Goal: Information Seeking & Learning: Learn about a topic

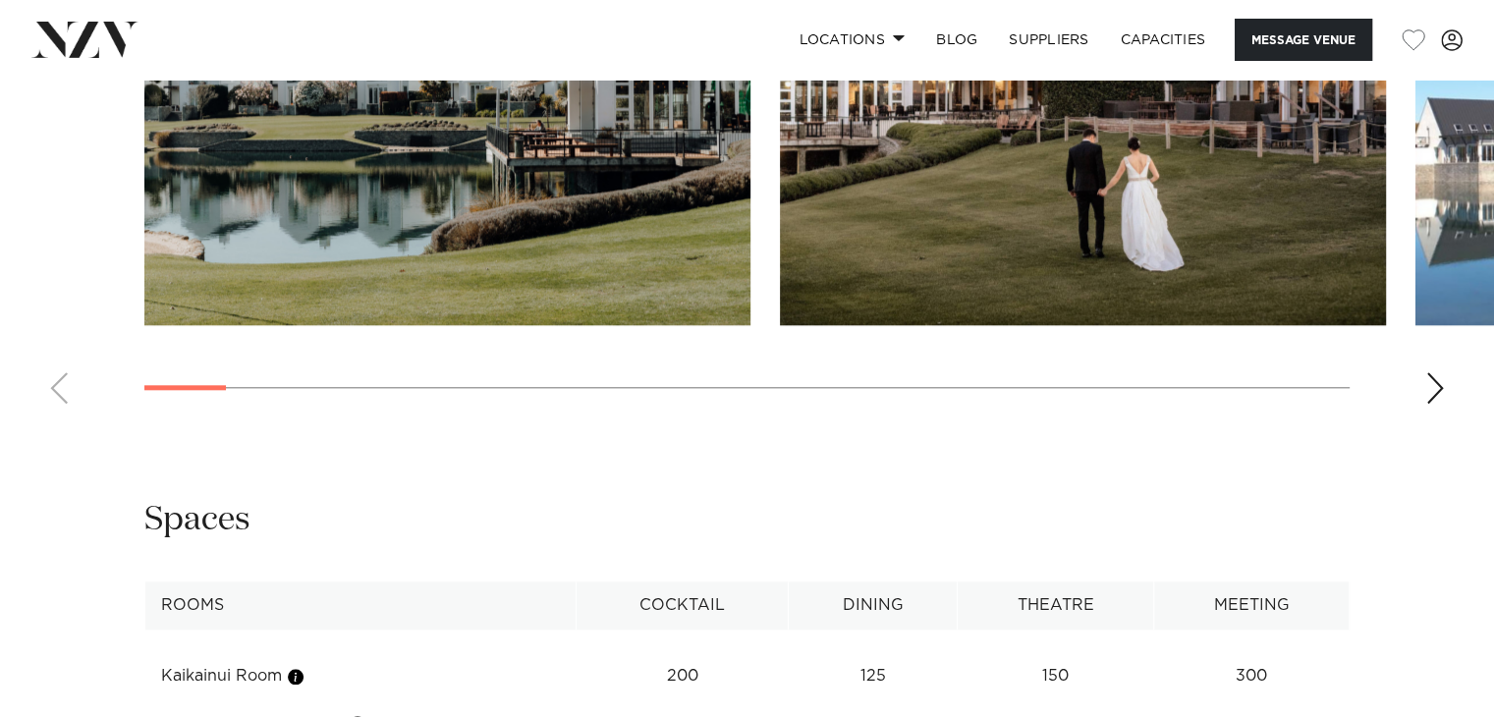
scroll to position [1866, 0]
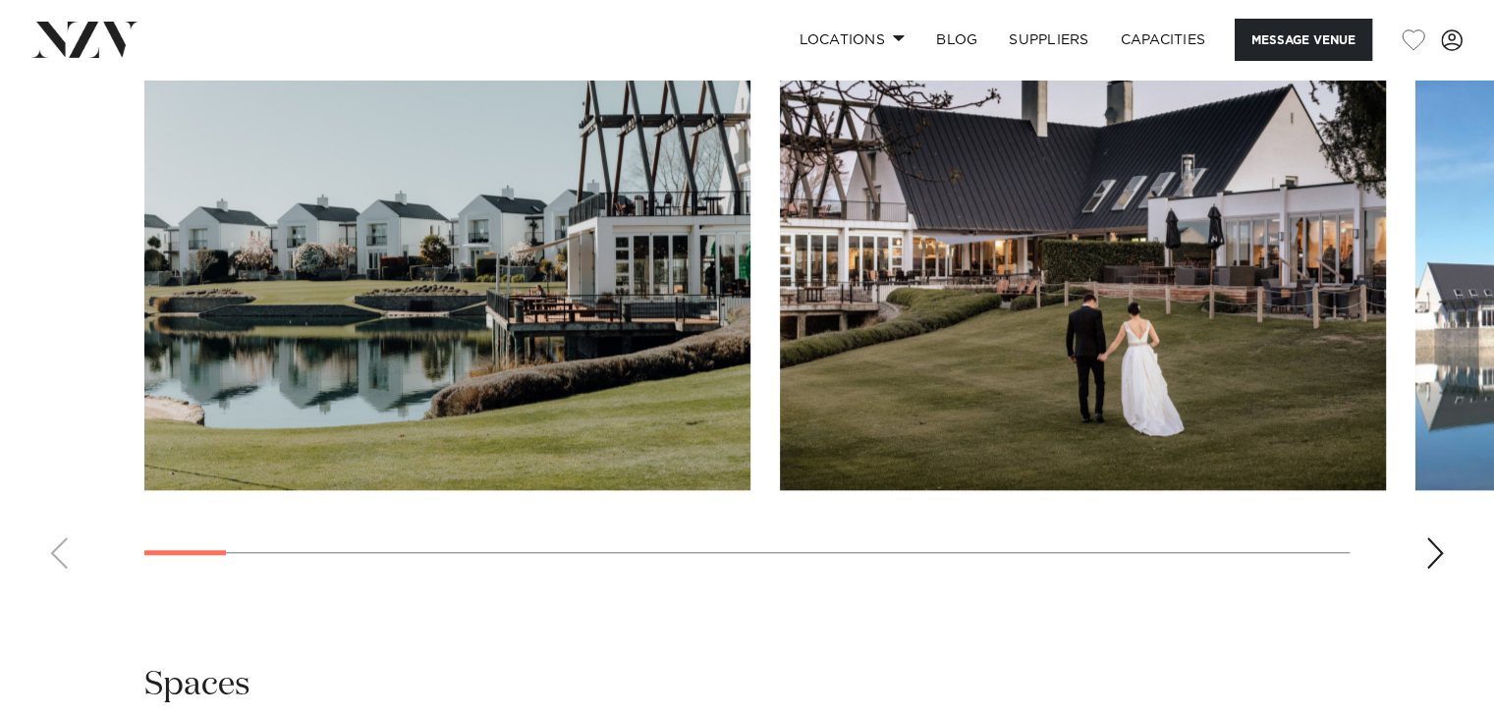
click at [1426, 564] on div "Next slide" at bounding box center [1435, 552] width 20 height 31
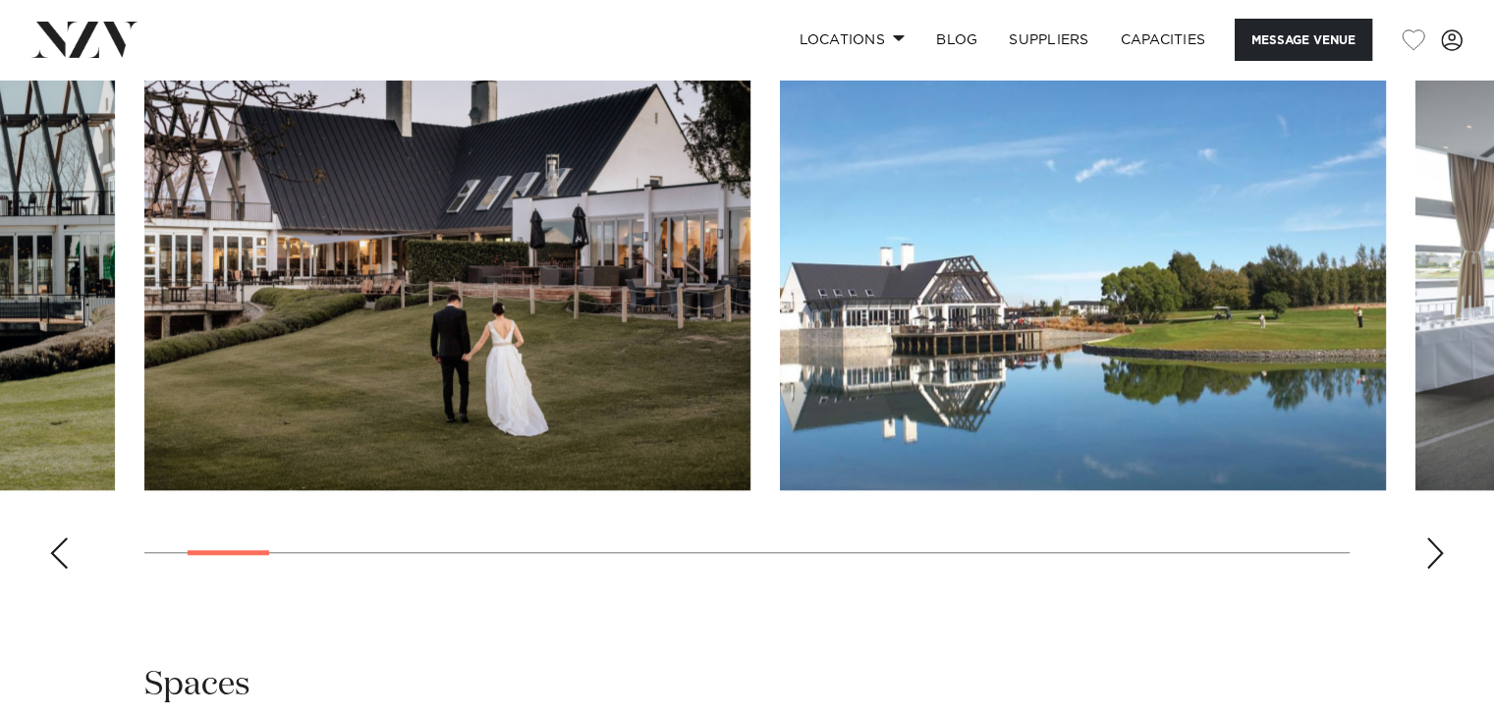
click at [1426, 564] on div "Next slide" at bounding box center [1435, 552] width 20 height 31
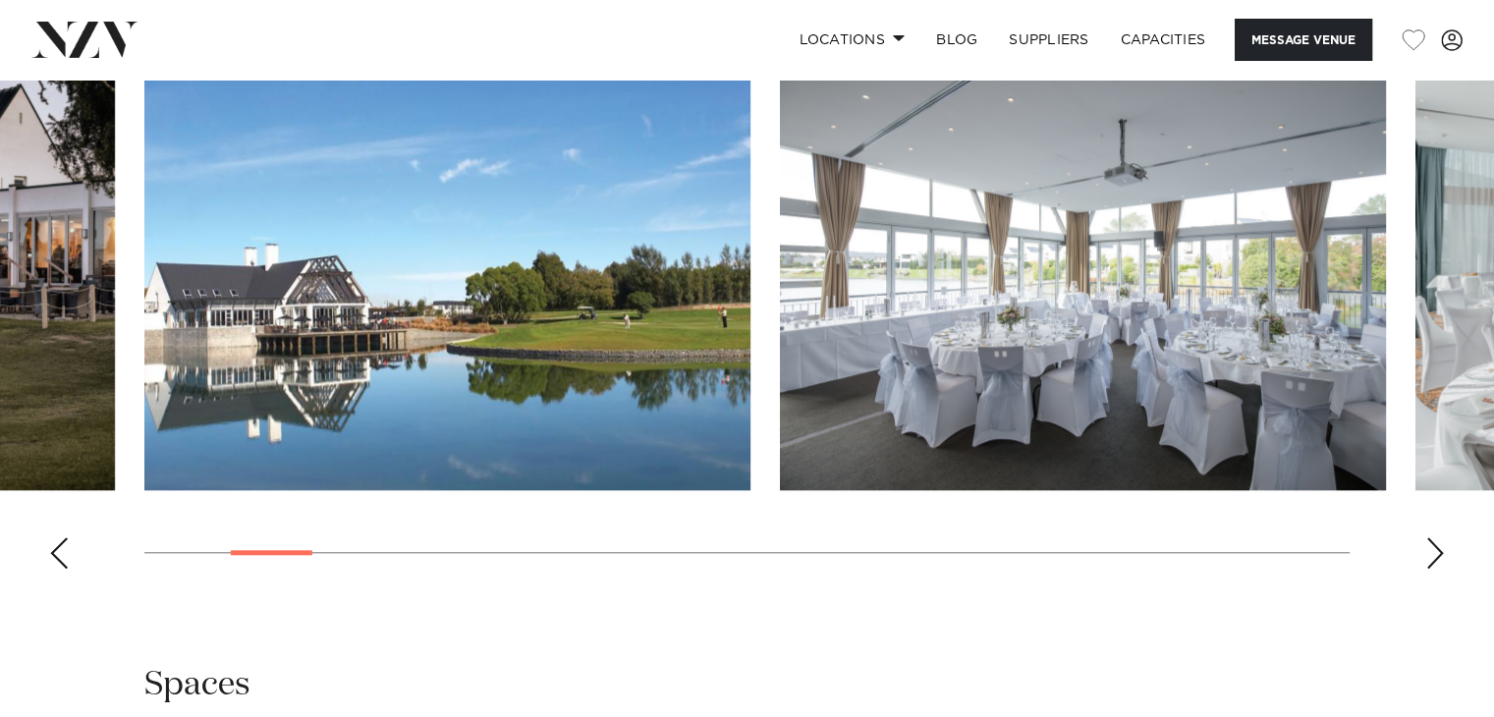
click at [1426, 564] on div "Next slide" at bounding box center [1435, 552] width 20 height 31
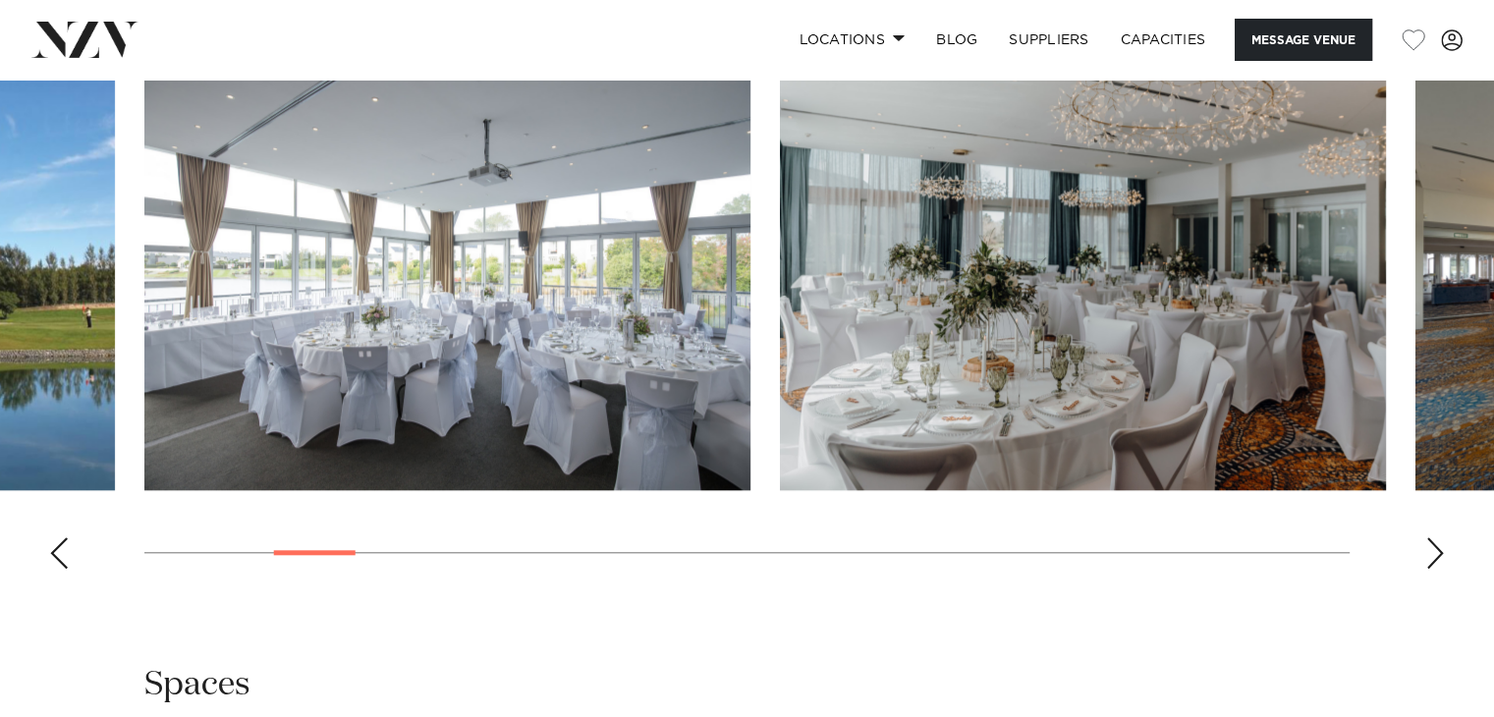
click at [1426, 564] on div "Next slide" at bounding box center [1435, 552] width 20 height 31
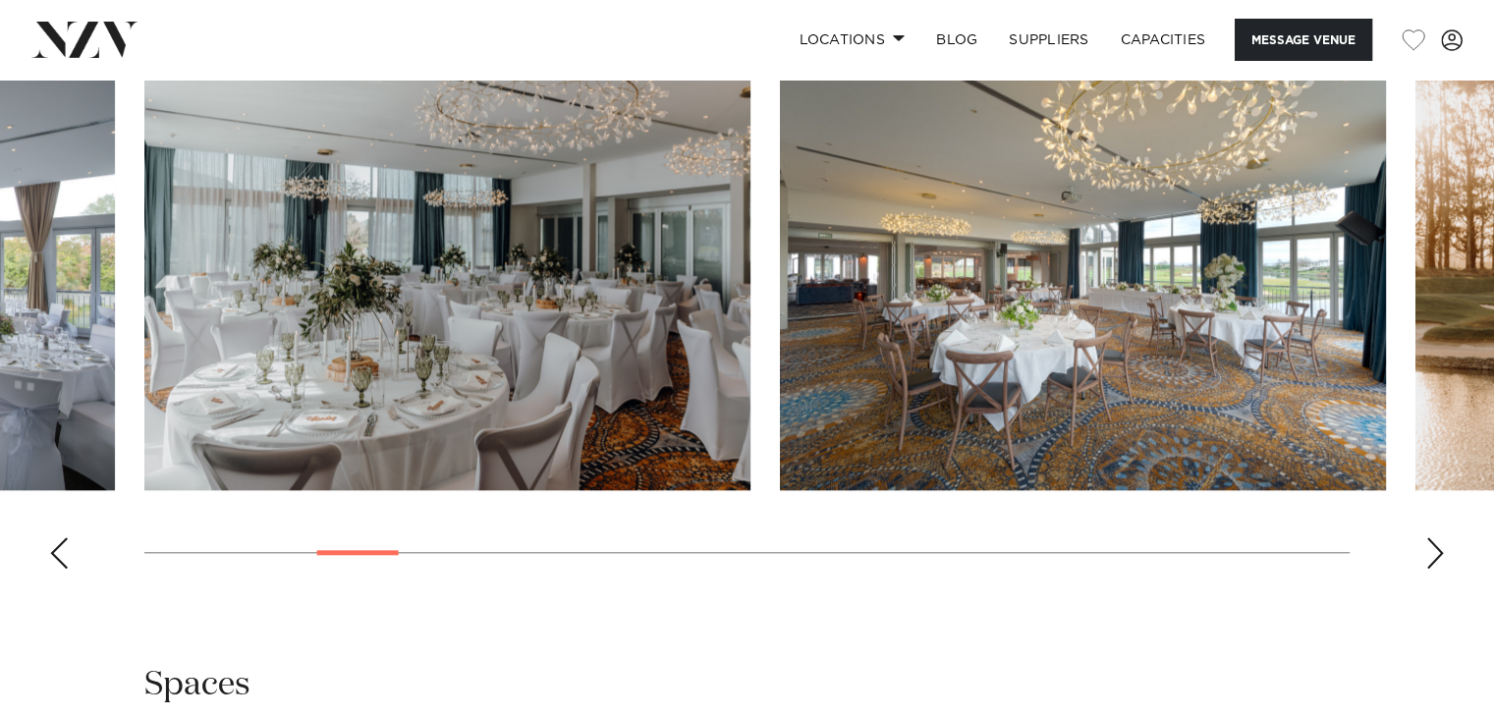
click at [1426, 564] on div "Next slide" at bounding box center [1435, 552] width 20 height 31
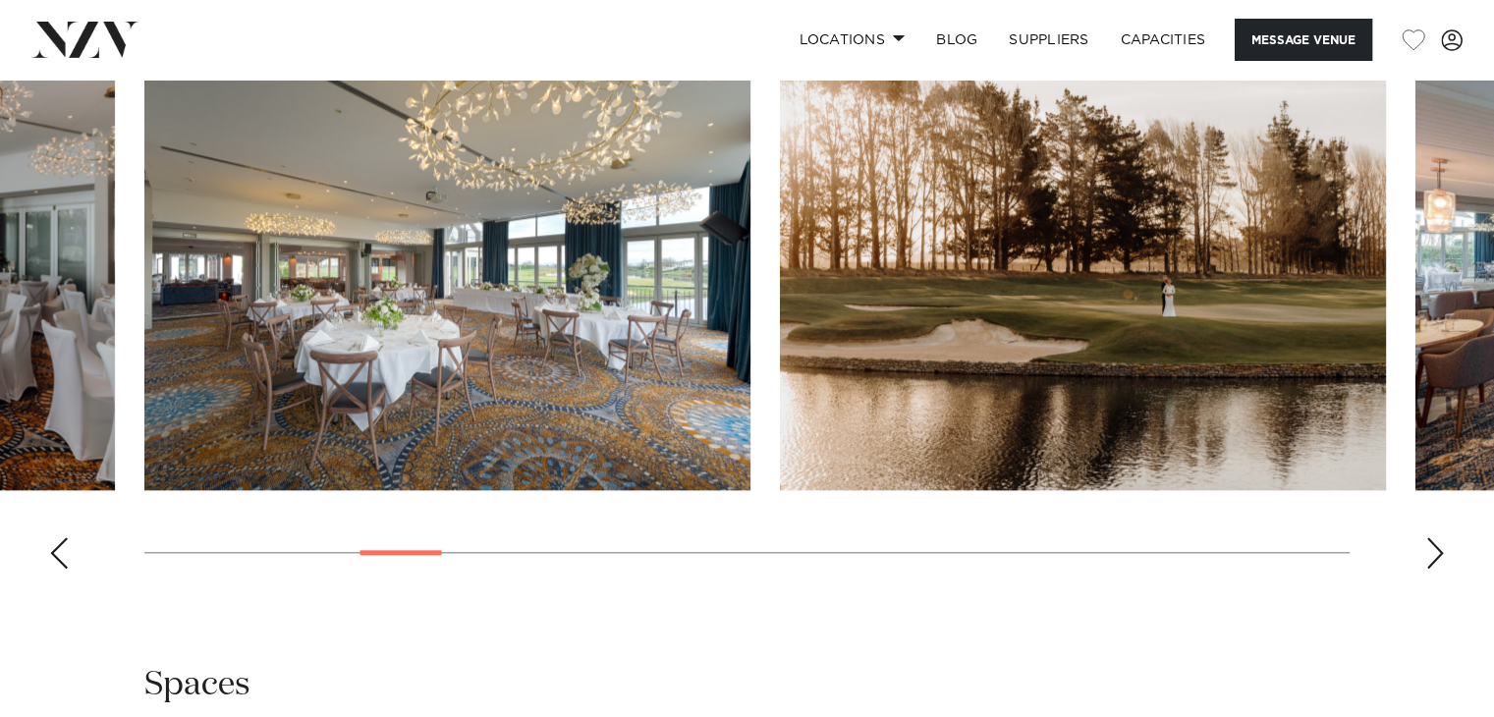
click at [1426, 564] on div "Next slide" at bounding box center [1435, 552] width 20 height 31
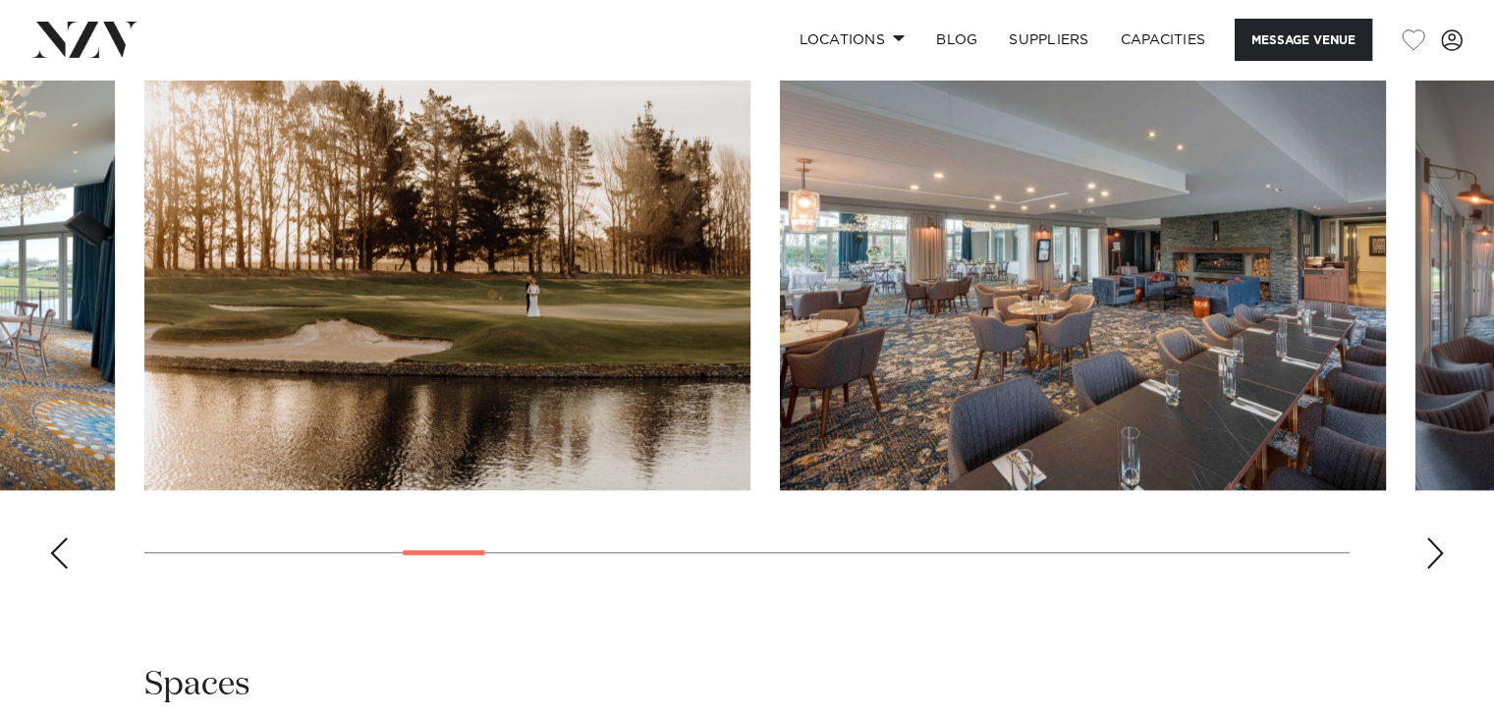
click at [1426, 564] on div "Next slide" at bounding box center [1435, 552] width 20 height 31
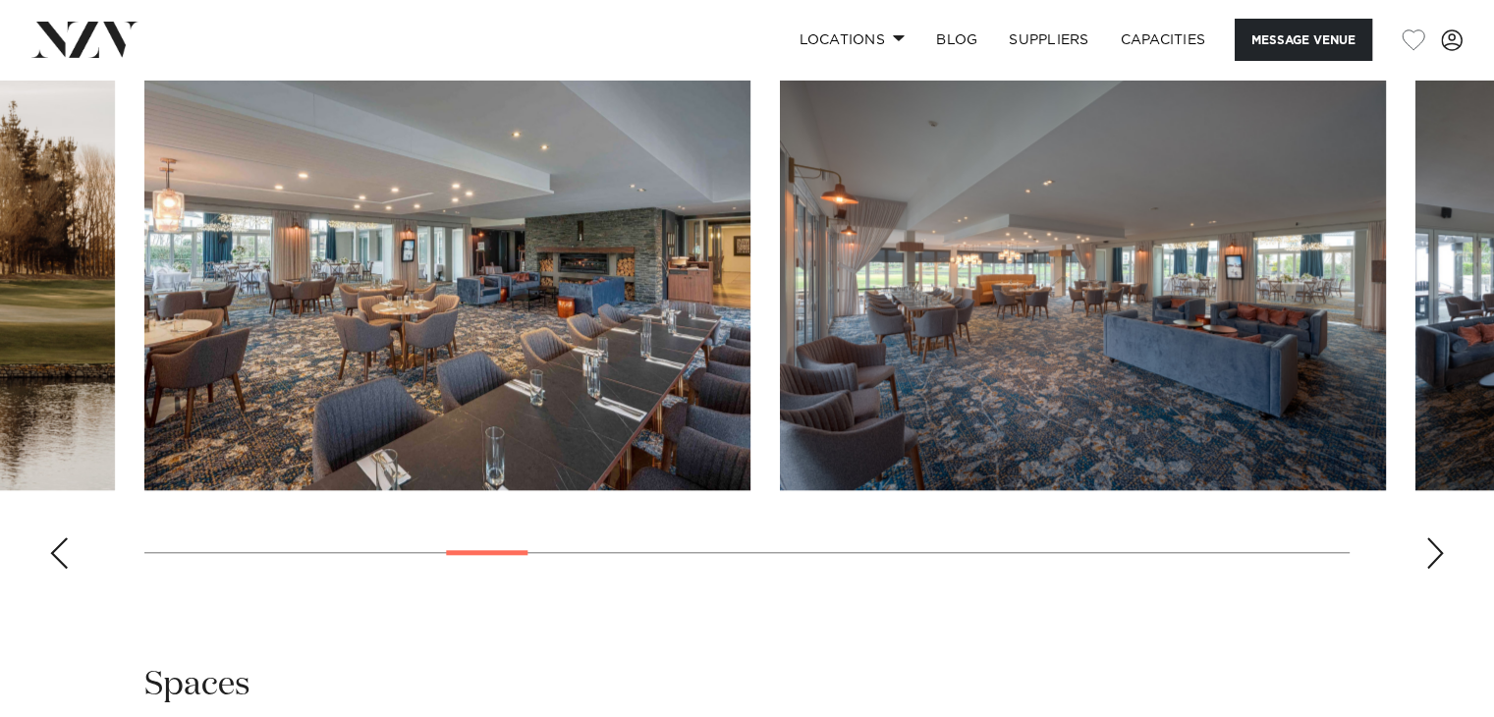
click at [1426, 564] on div "Next slide" at bounding box center [1435, 552] width 20 height 31
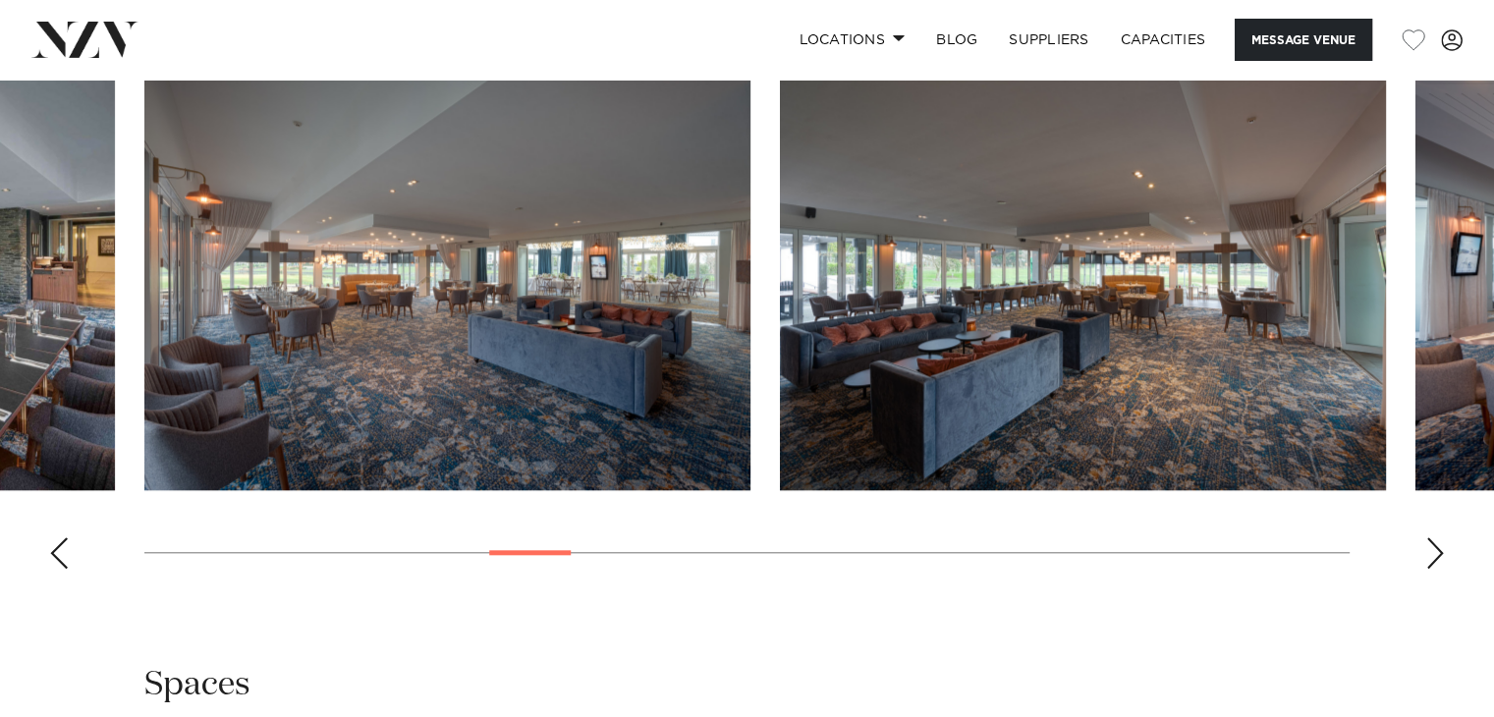
click at [1426, 564] on div "Next slide" at bounding box center [1435, 552] width 20 height 31
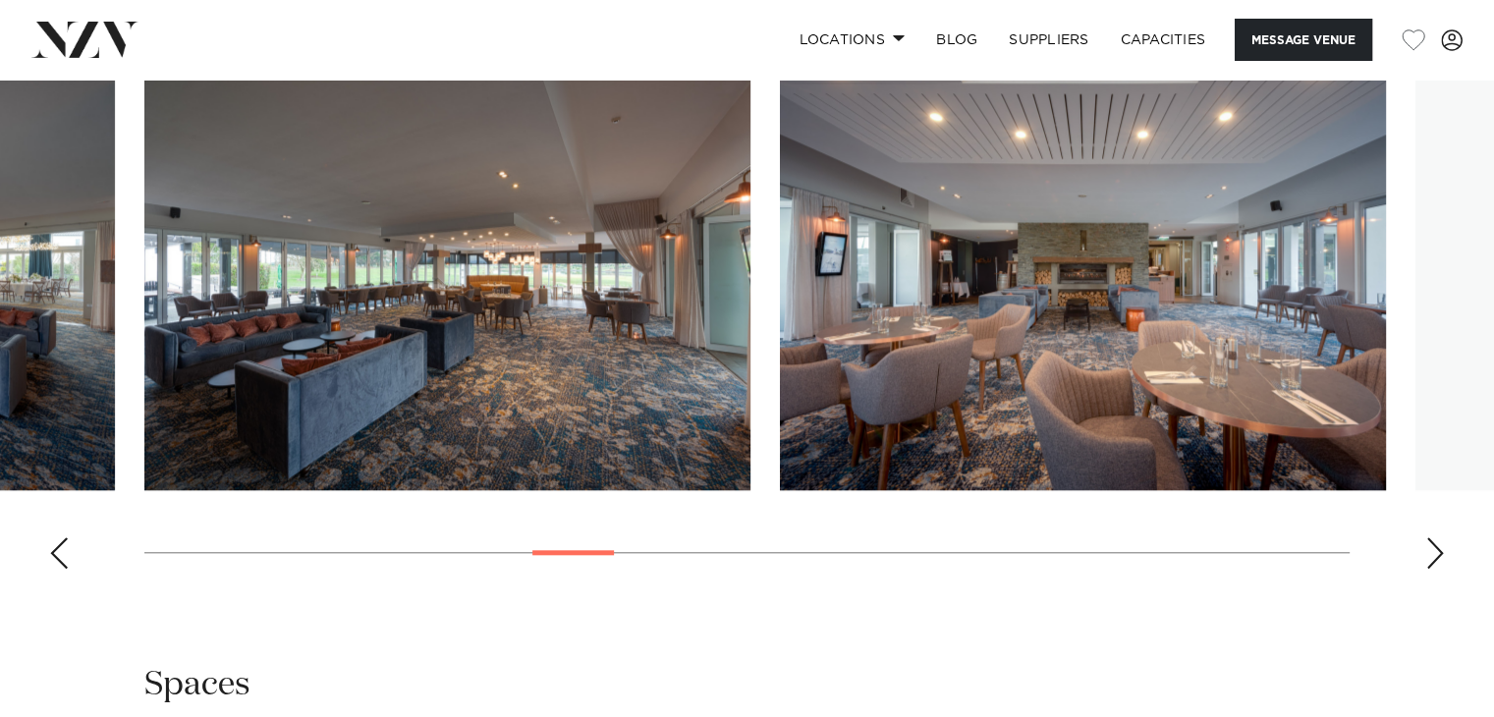
click at [1426, 564] on div "Next slide" at bounding box center [1435, 552] width 20 height 31
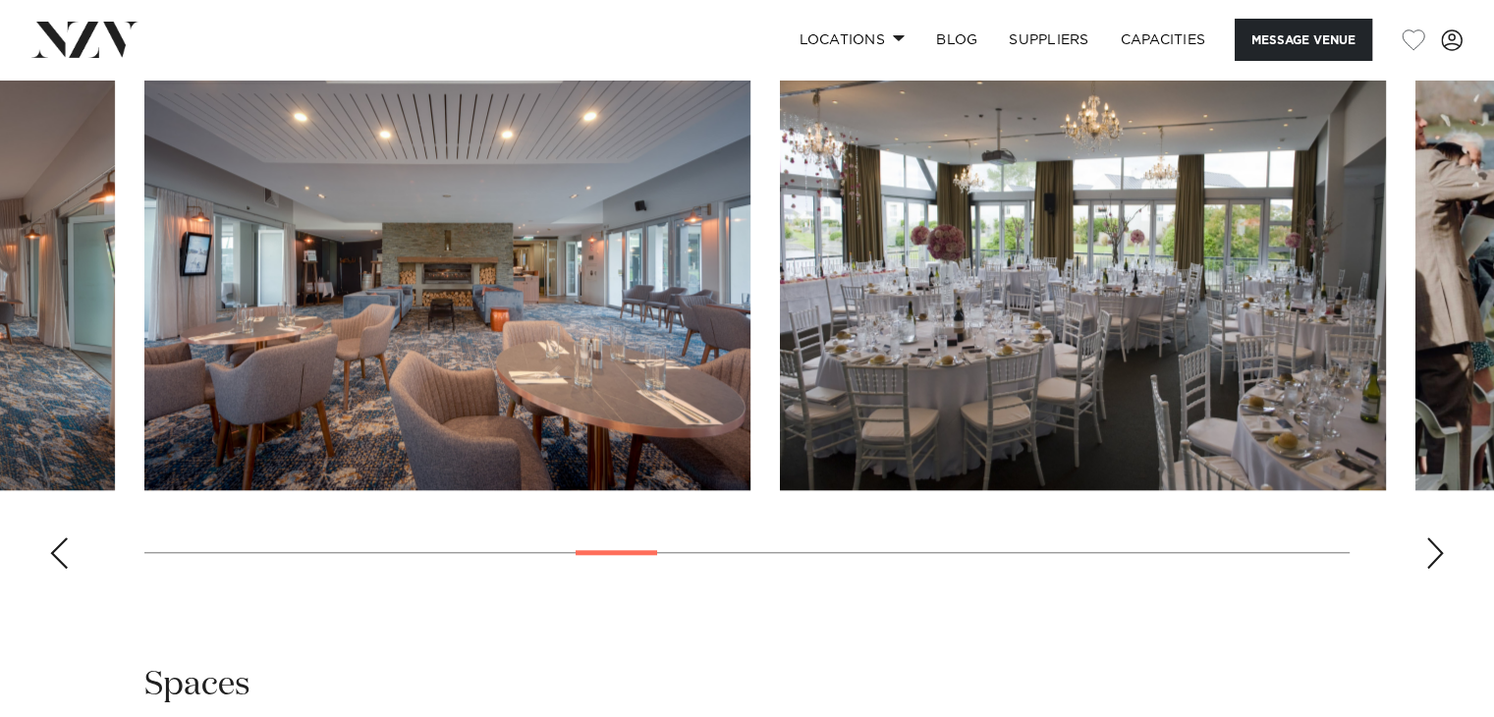
click at [1426, 564] on div "Next slide" at bounding box center [1435, 552] width 20 height 31
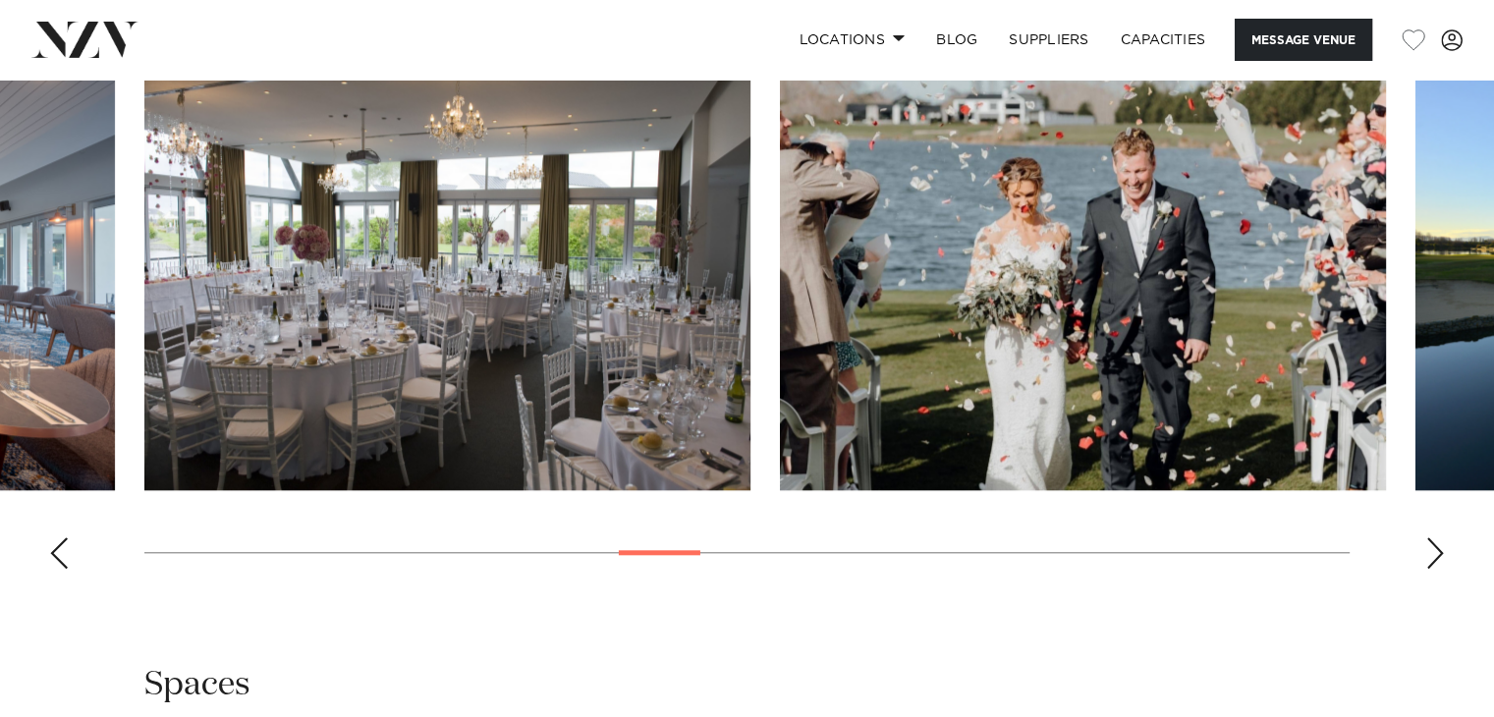
click at [1426, 564] on div "Next slide" at bounding box center [1435, 552] width 20 height 31
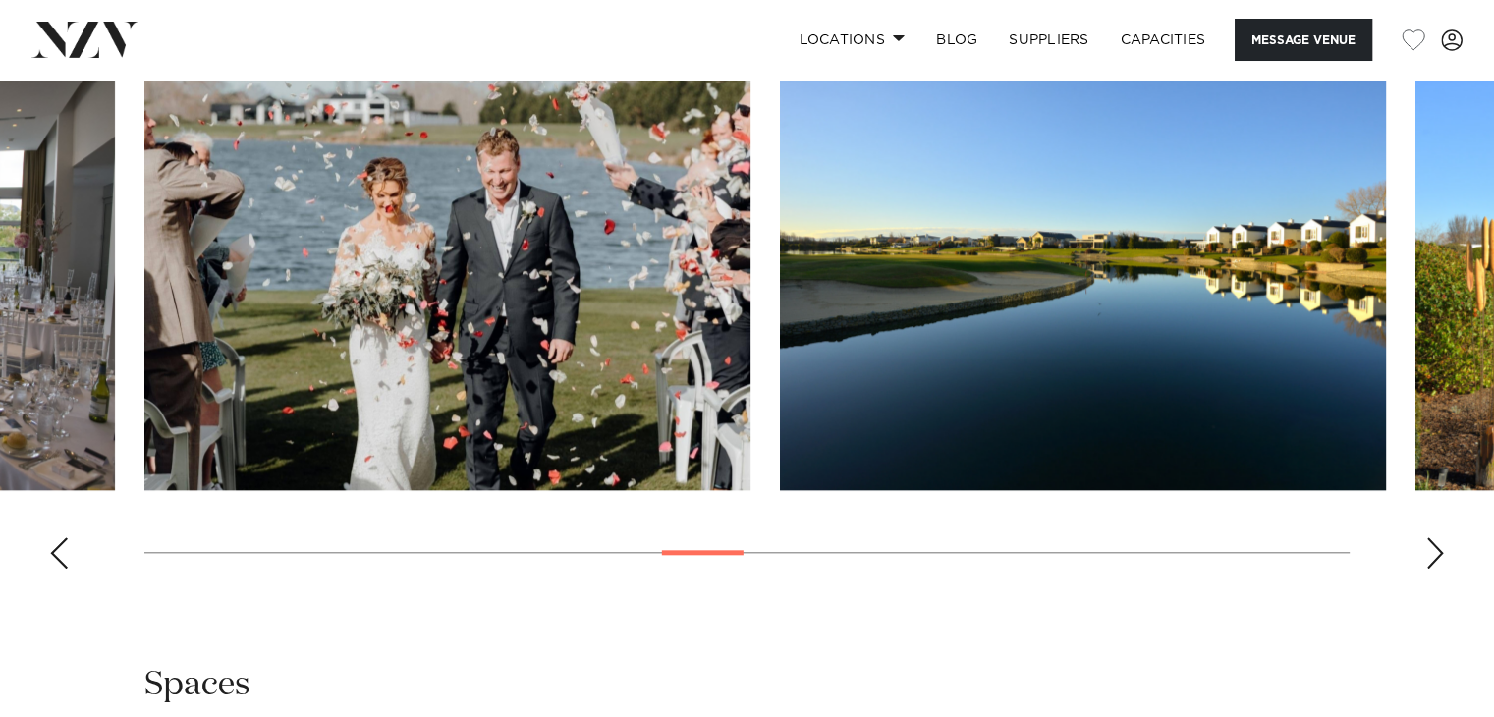
click at [1426, 564] on div "Next slide" at bounding box center [1435, 552] width 20 height 31
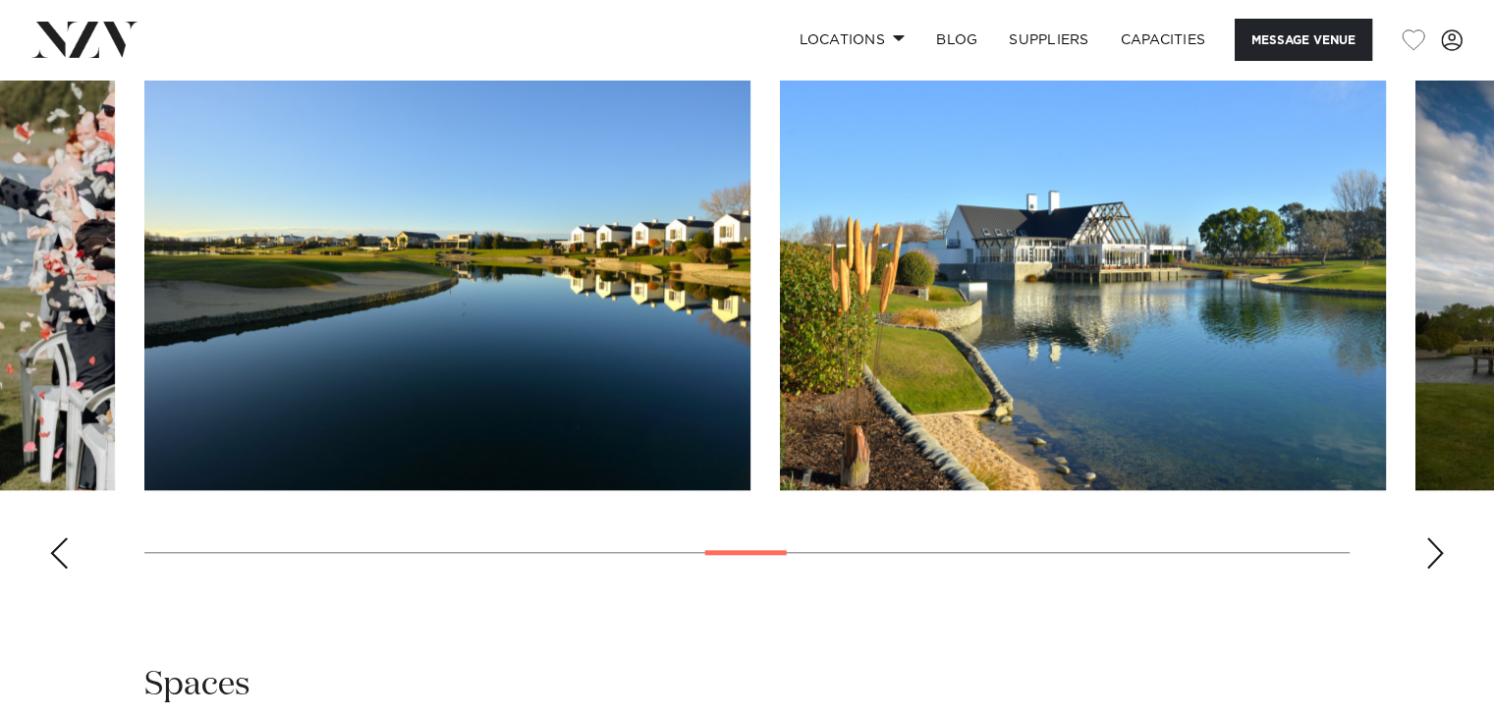
click at [1435, 556] on div "Next slide" at bounding box center [1435, 552] width 20 height 31
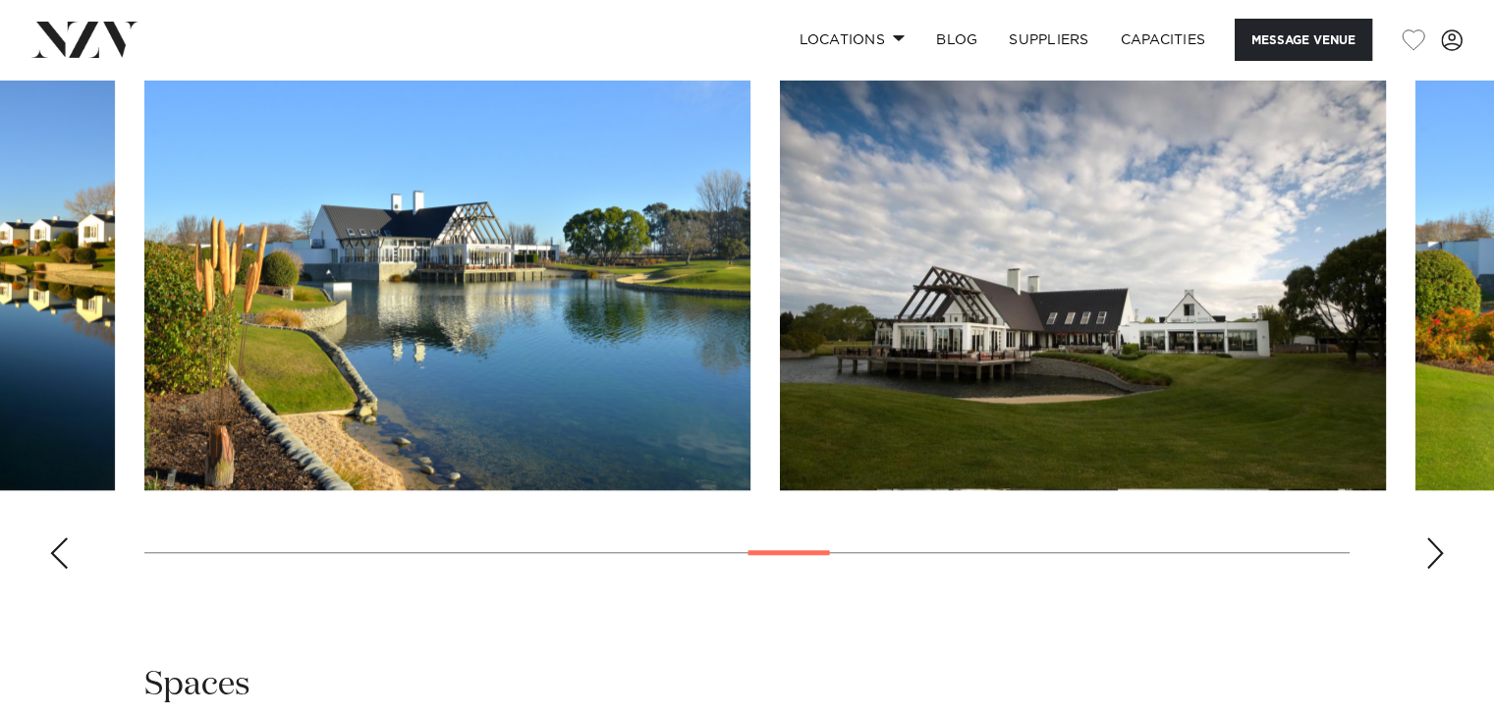
click at [1436, 557] on div "Next slide" at bounding box center [1435, 552] width 20 height 31
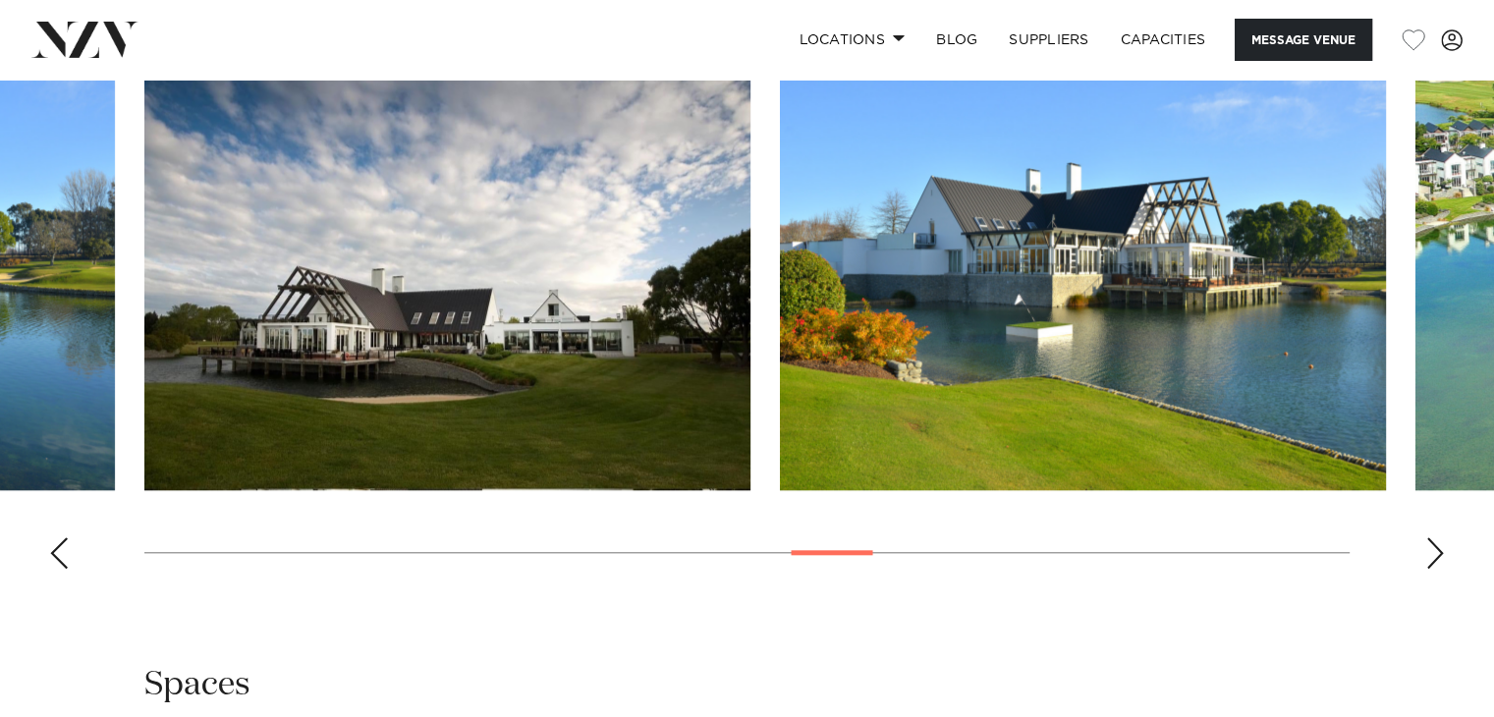
click at [1436, 557] on div "Next slide" at bounding box center [1435, 552] width 20 height 31
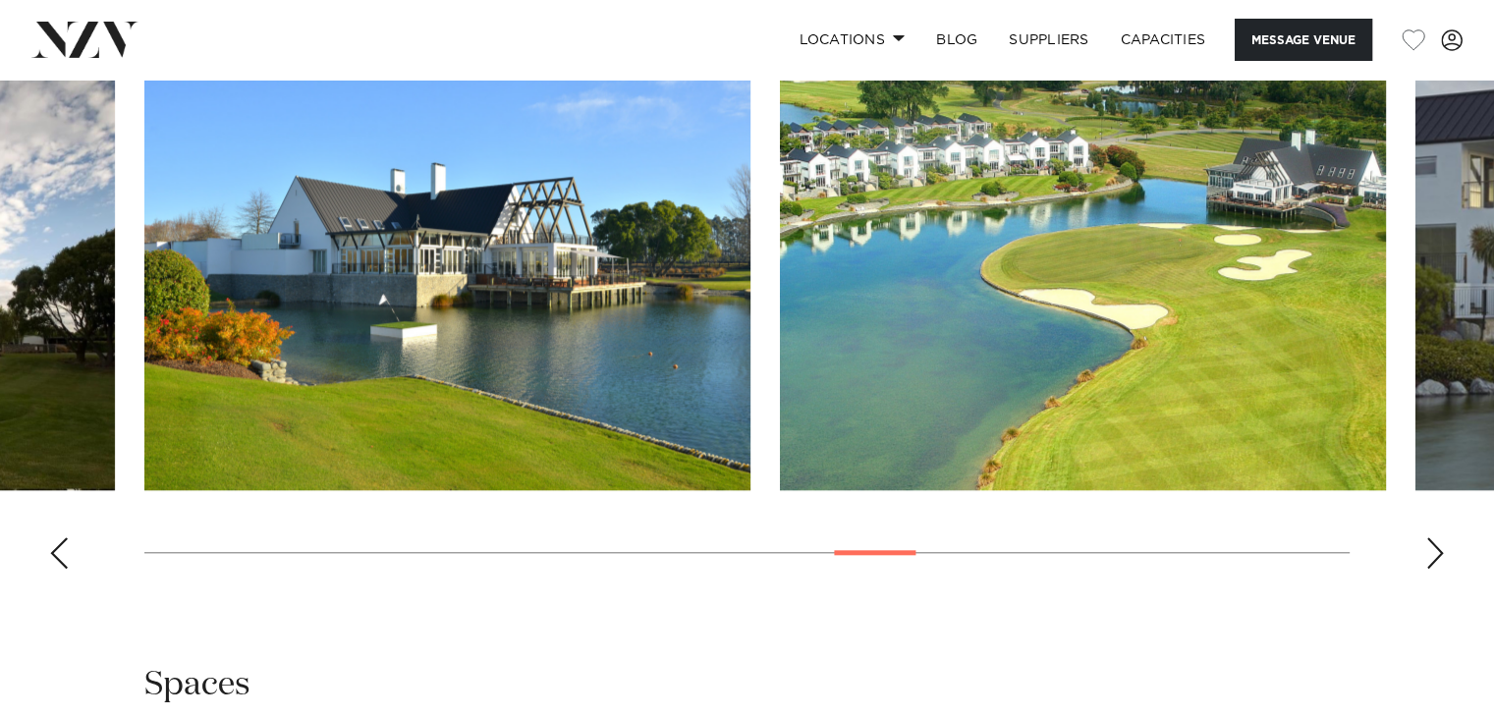
click at [1436, 557] on div "Next slide" at bounding box center [1435, 552] width 20 height 31
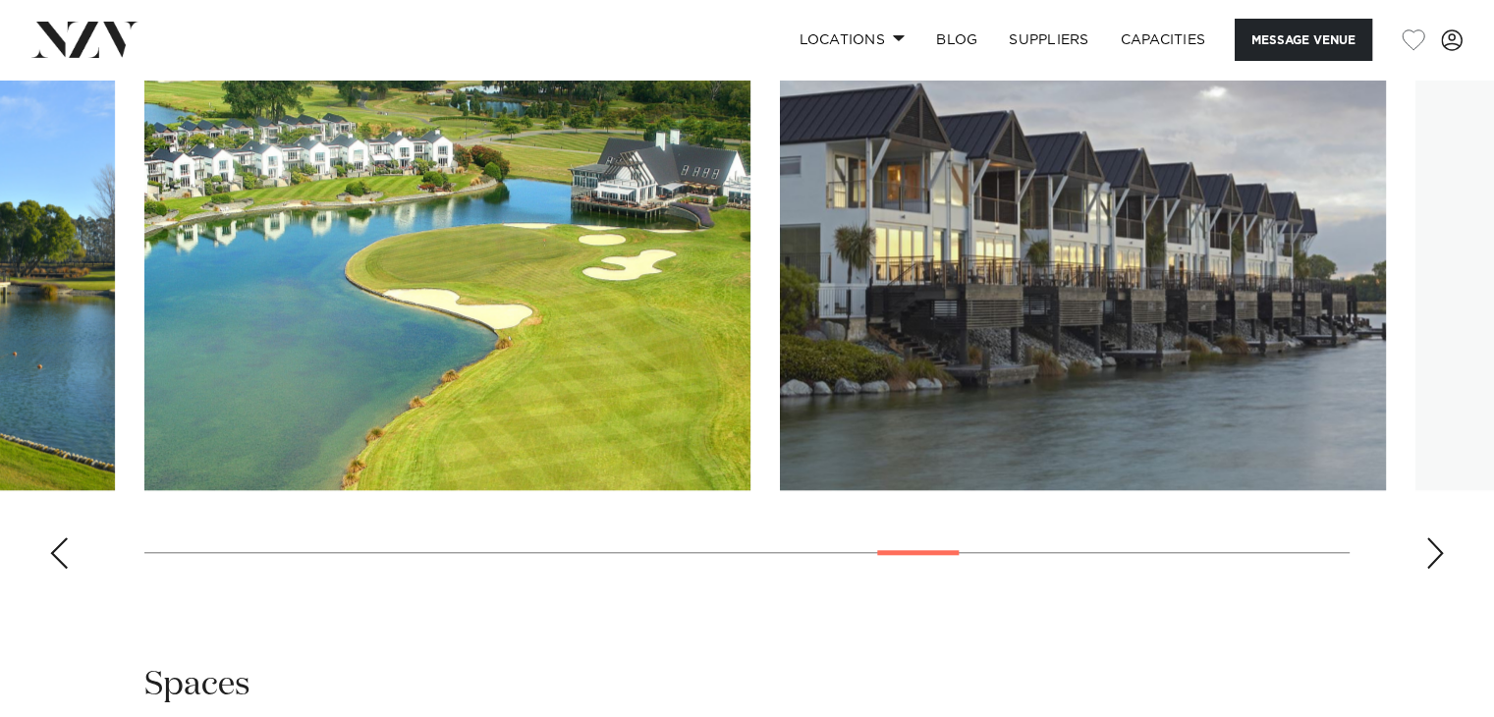
click at [1436, 557] on div "Next slide" at bounding box center [1435, 552] width 20 height 31
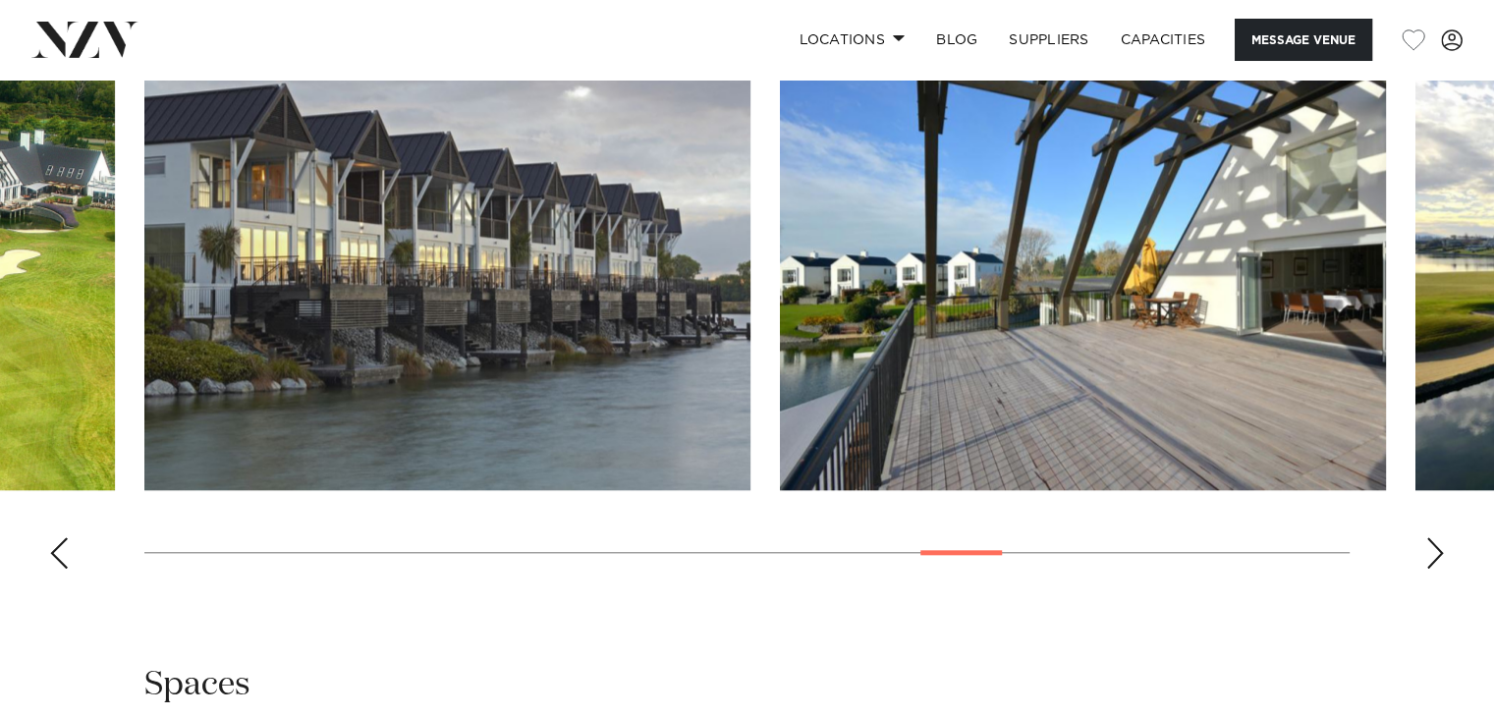
click at [1436, 557] on div "Next slide" at bounding box center [1435, 552] width 20 height 31
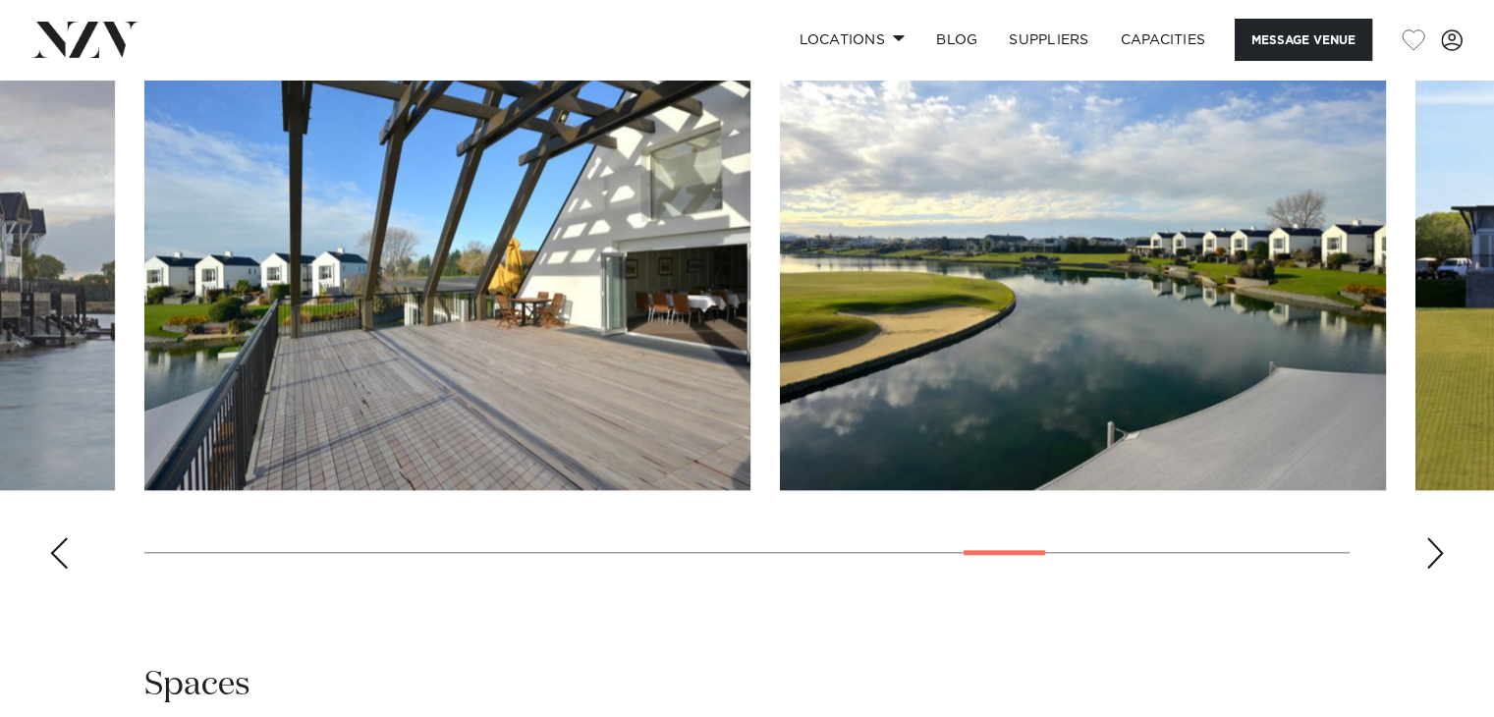
click at [1436, 557] on div "Next slide" at bounding box center [1435, 552] width 20 height 31
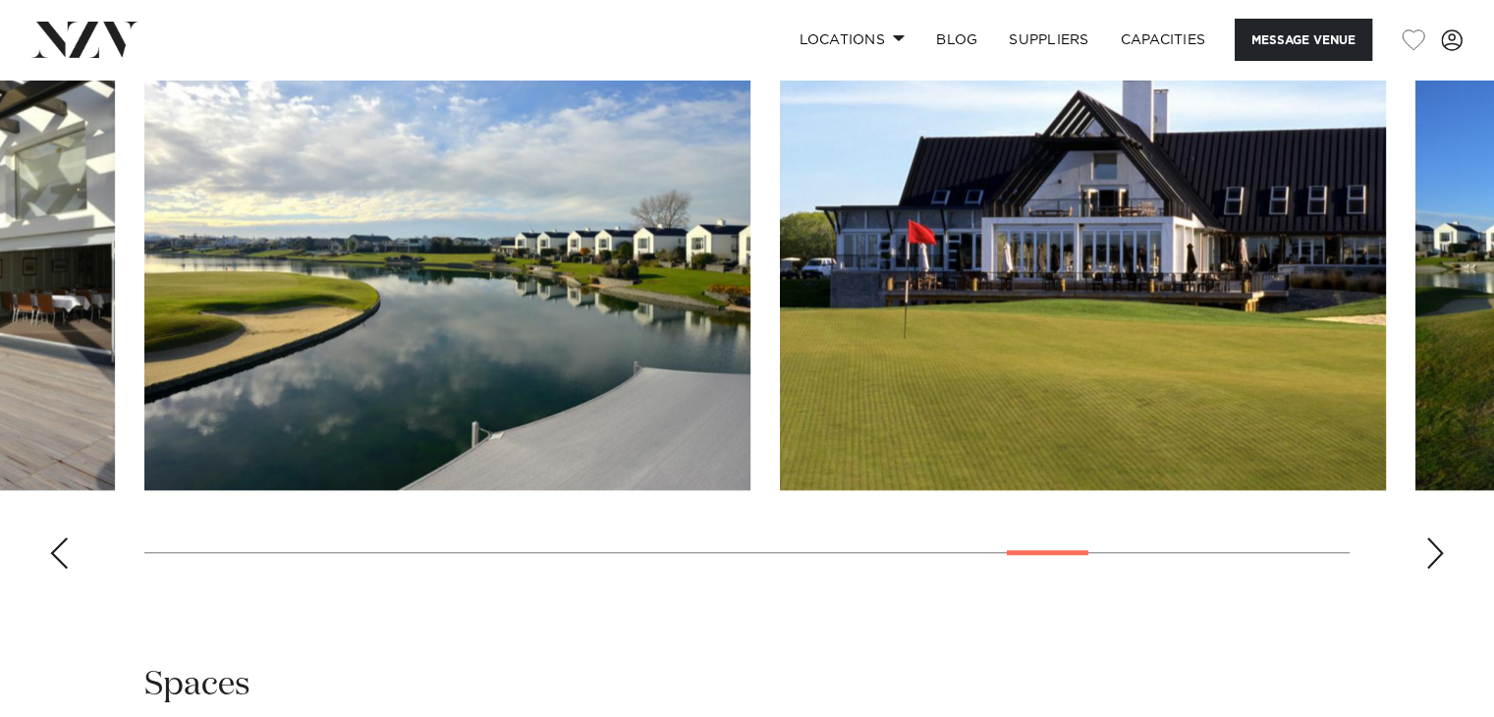
click at [1436, 557] on div "Next slide" at bounding box center [1435, 552] width 20 height 31
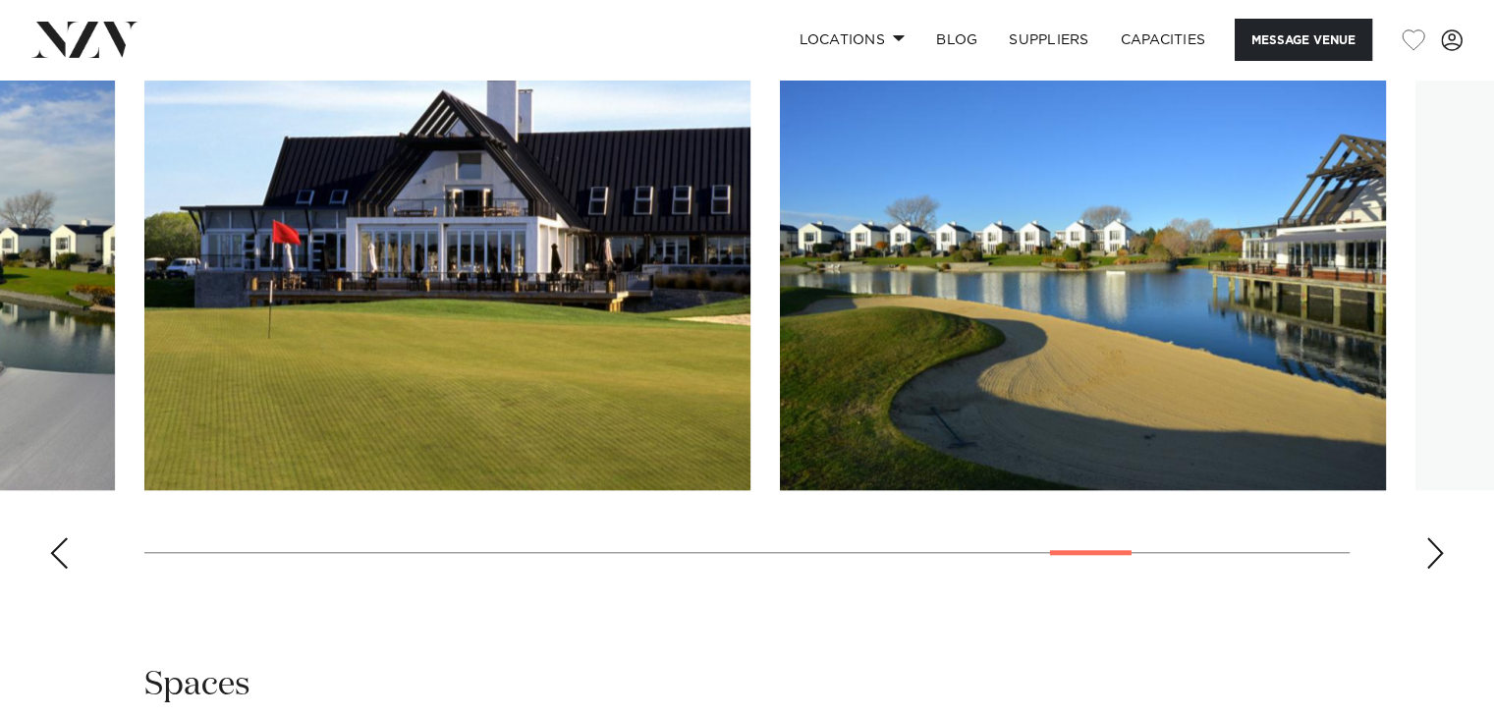
click at [1436, 557] on div "Next slide" at bounding box center [1435, 552] width 20 height 31
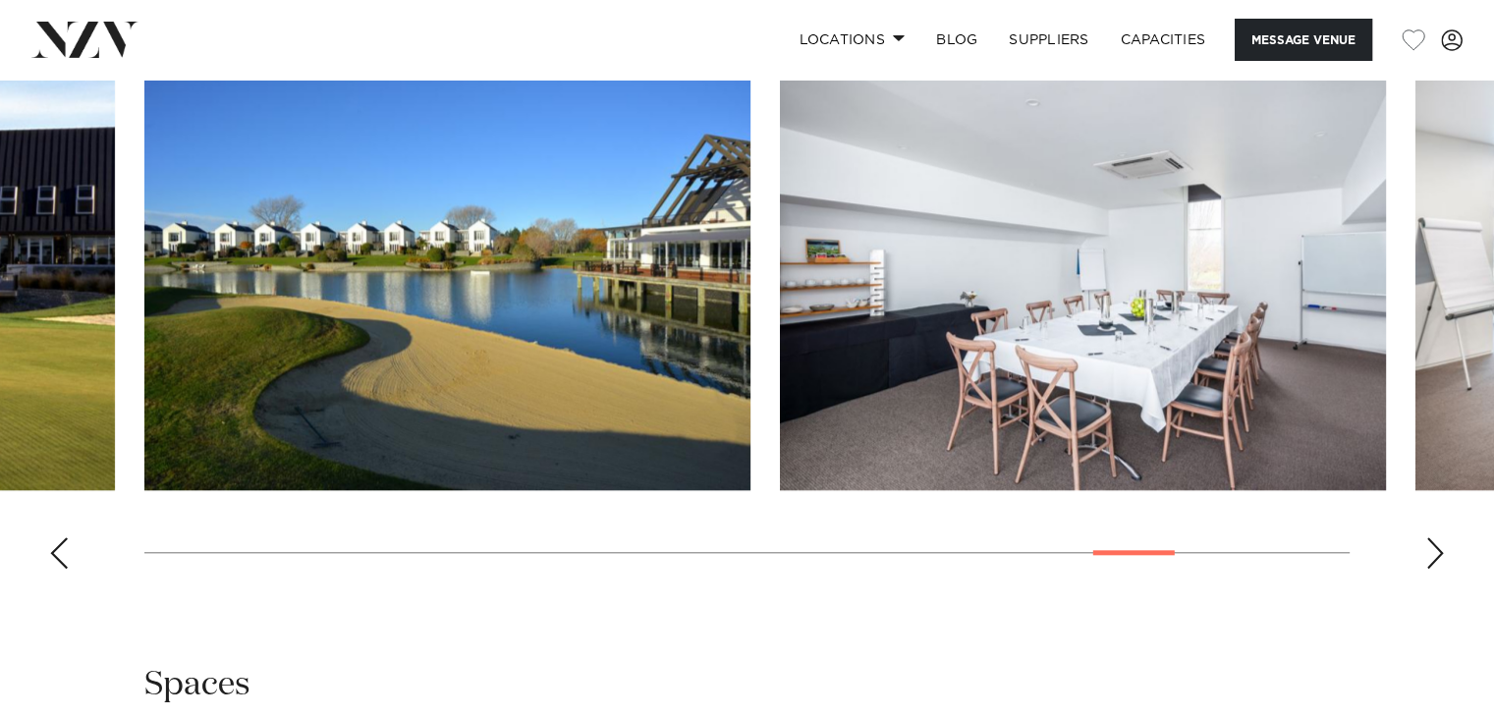
click at [1436, 557] on div "Next slide" at bounding box center [1435, 552] width 20 height 31
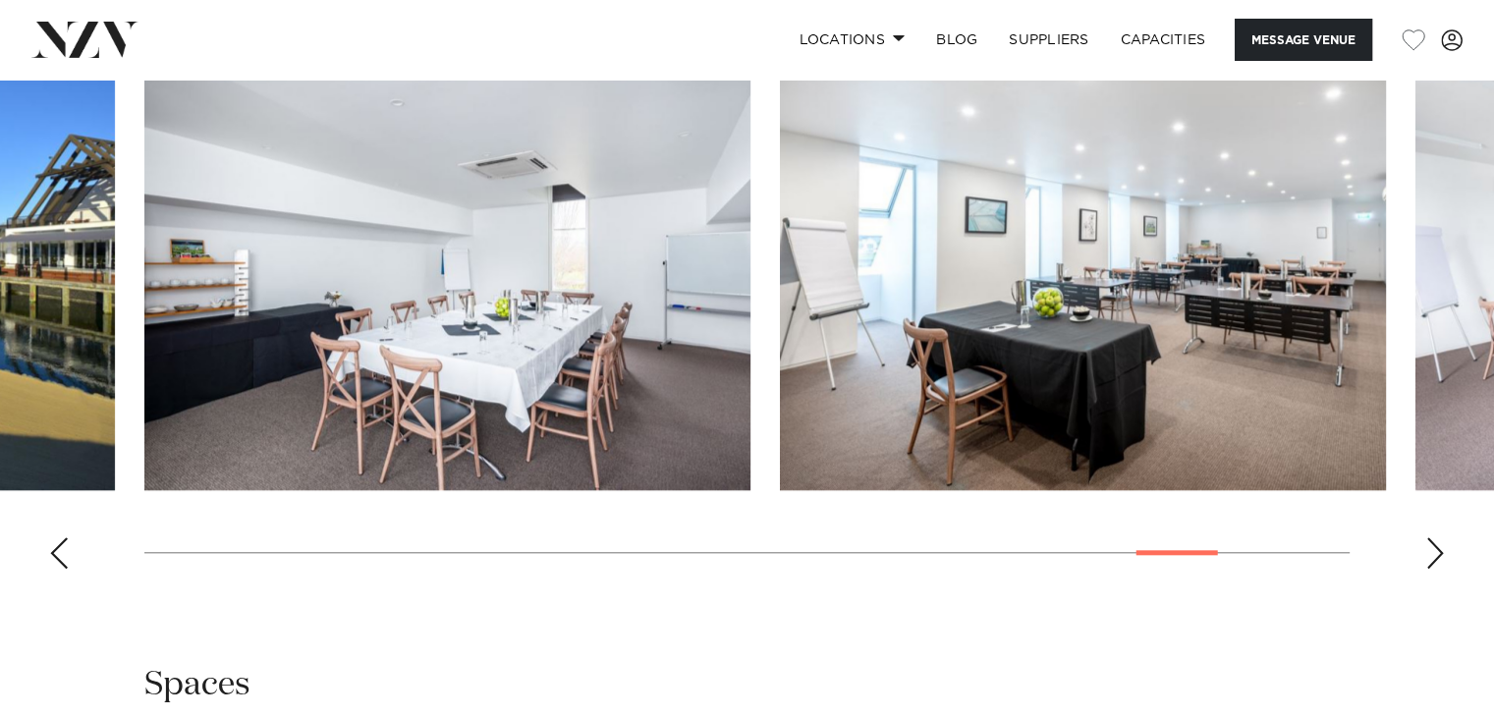
click at [1436, 557] on div "Next slide" at bounding box center [1435, 552] width 20 height 31
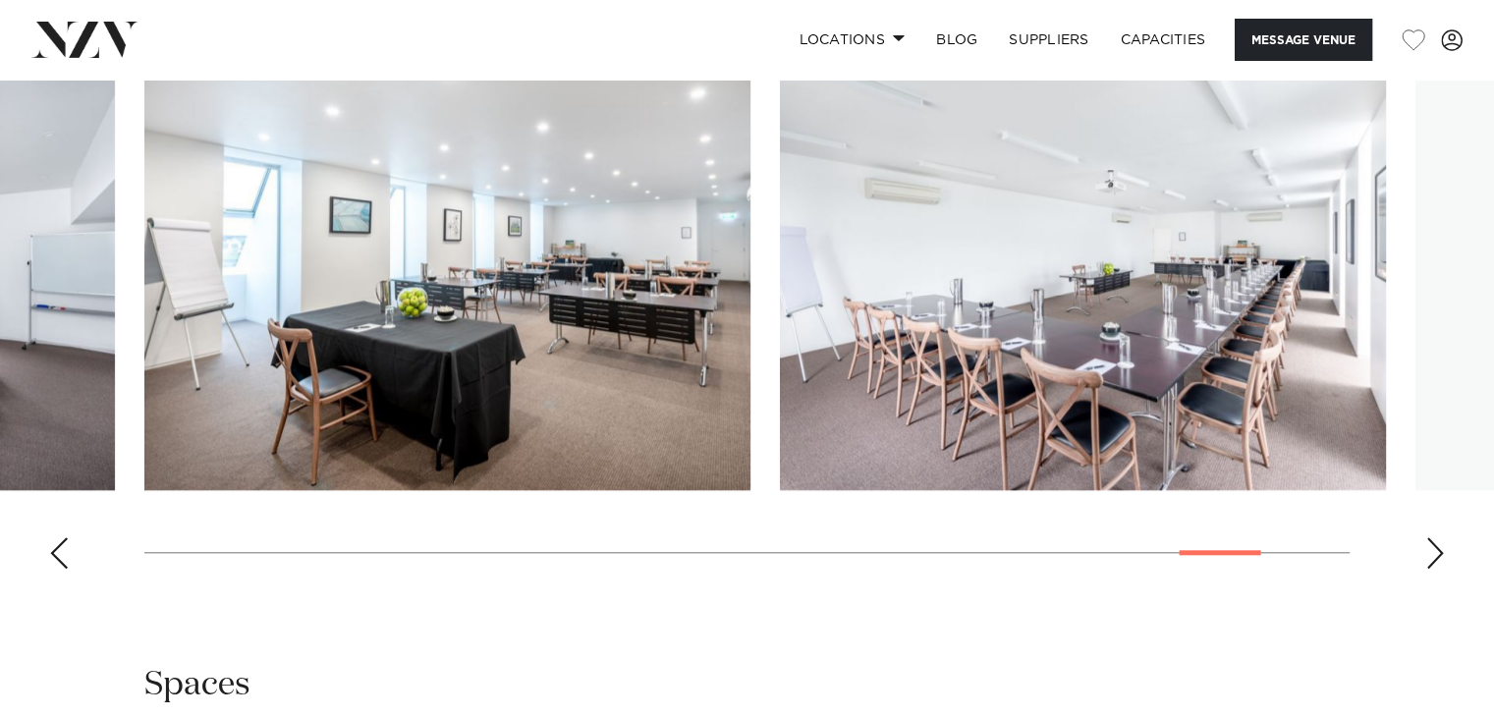
click at [1436, 557] on div "Next slide" at bounding box center [1435, 552] width 20 height 31
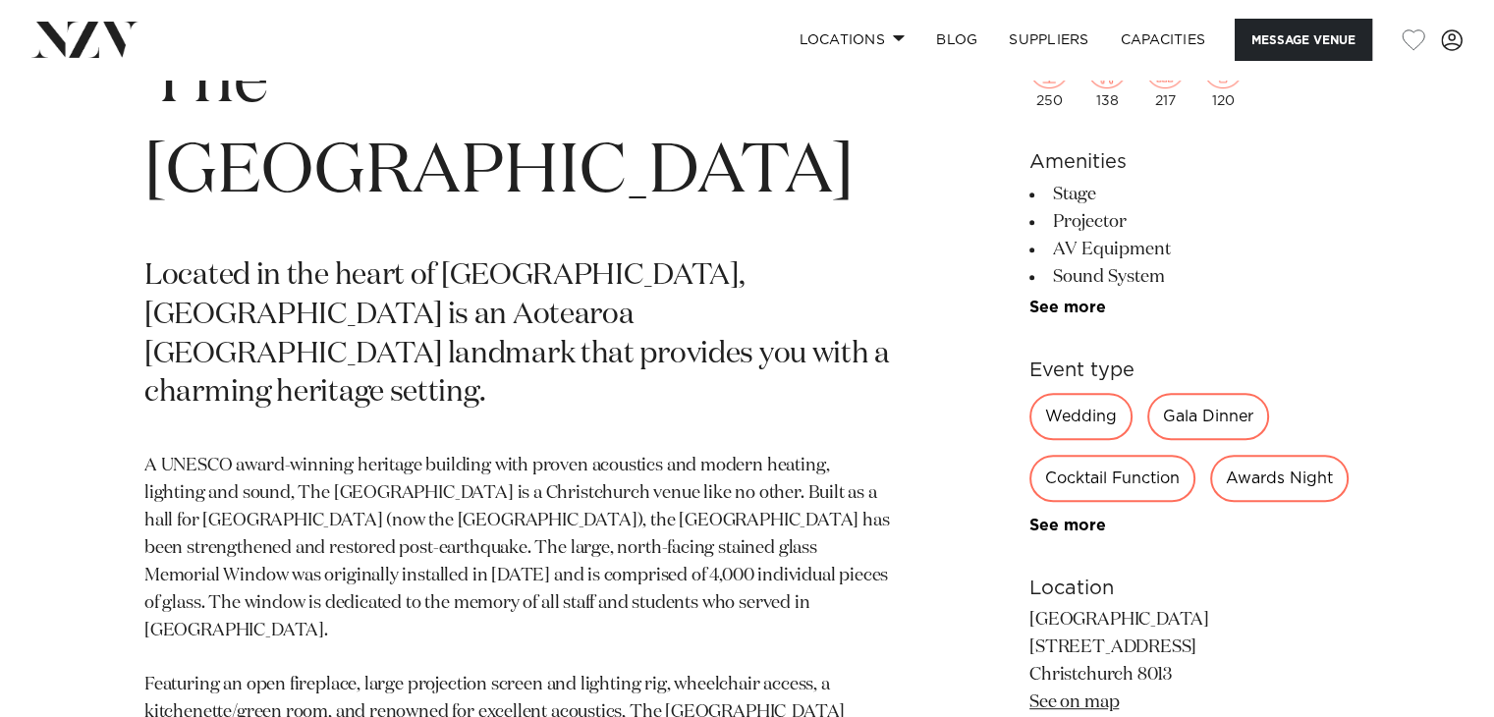
scroll to position [884, 0]
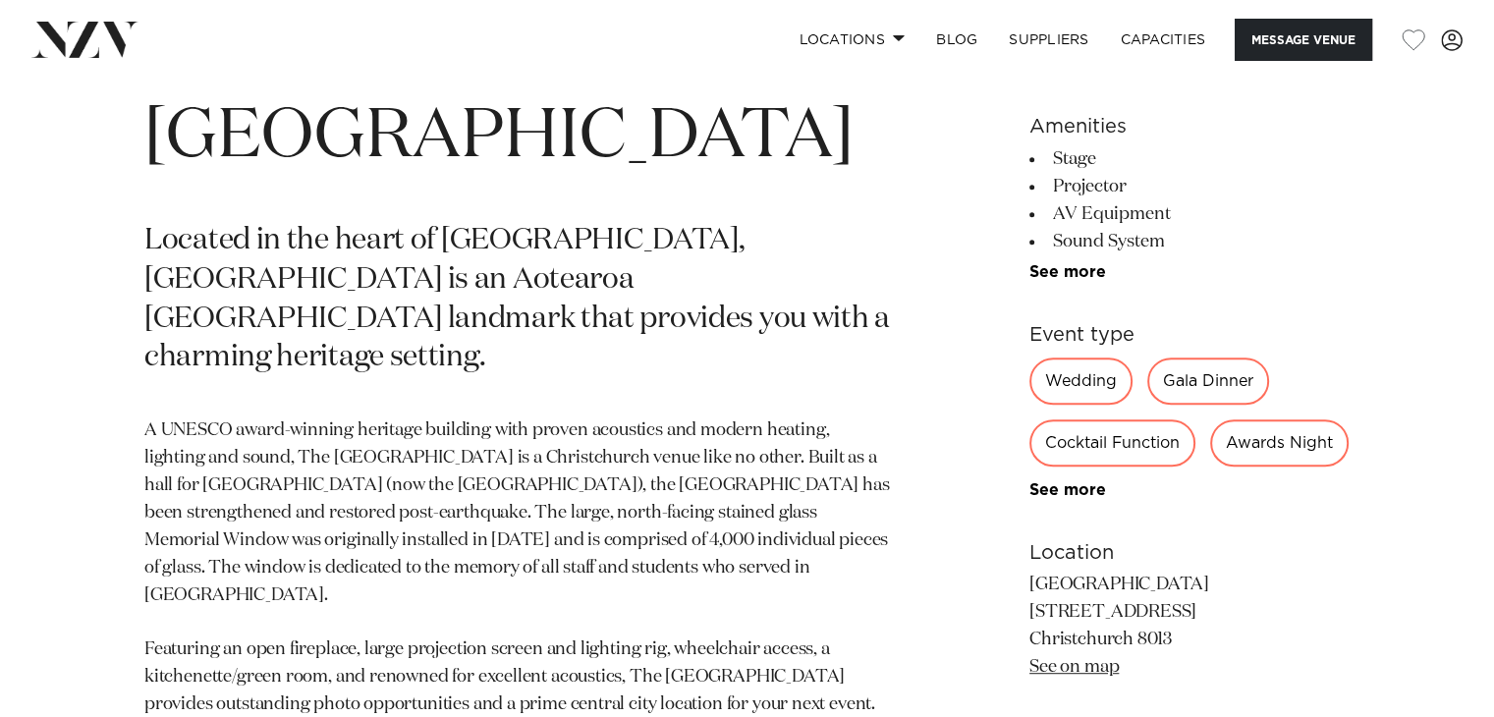
click at [1086, 382] on div "Wedding" at bounding box center [1080, 381] width 103 height 47
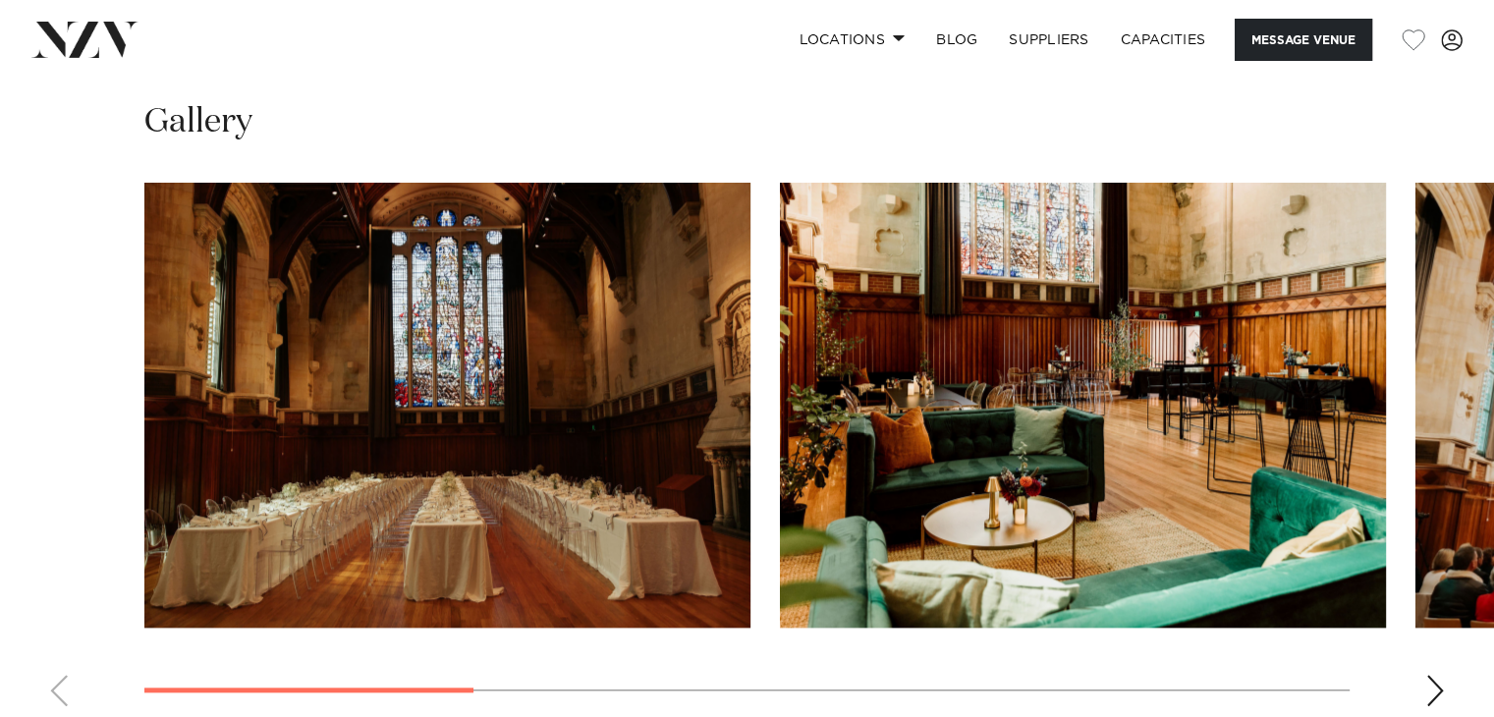
scroll to position [1768, 0]
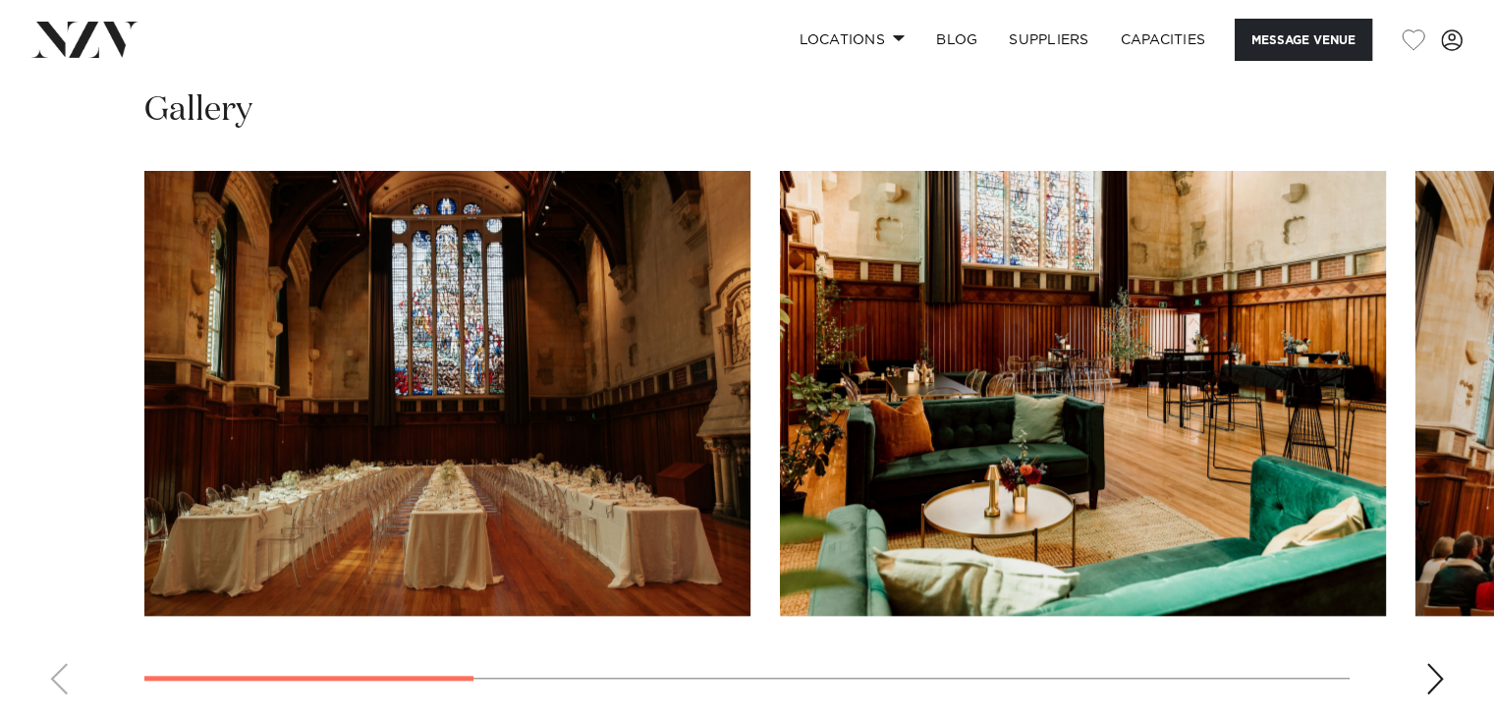
click at [1435, 683] on div "Next slide" at bounding box center [1435, 678] width 20 height 31
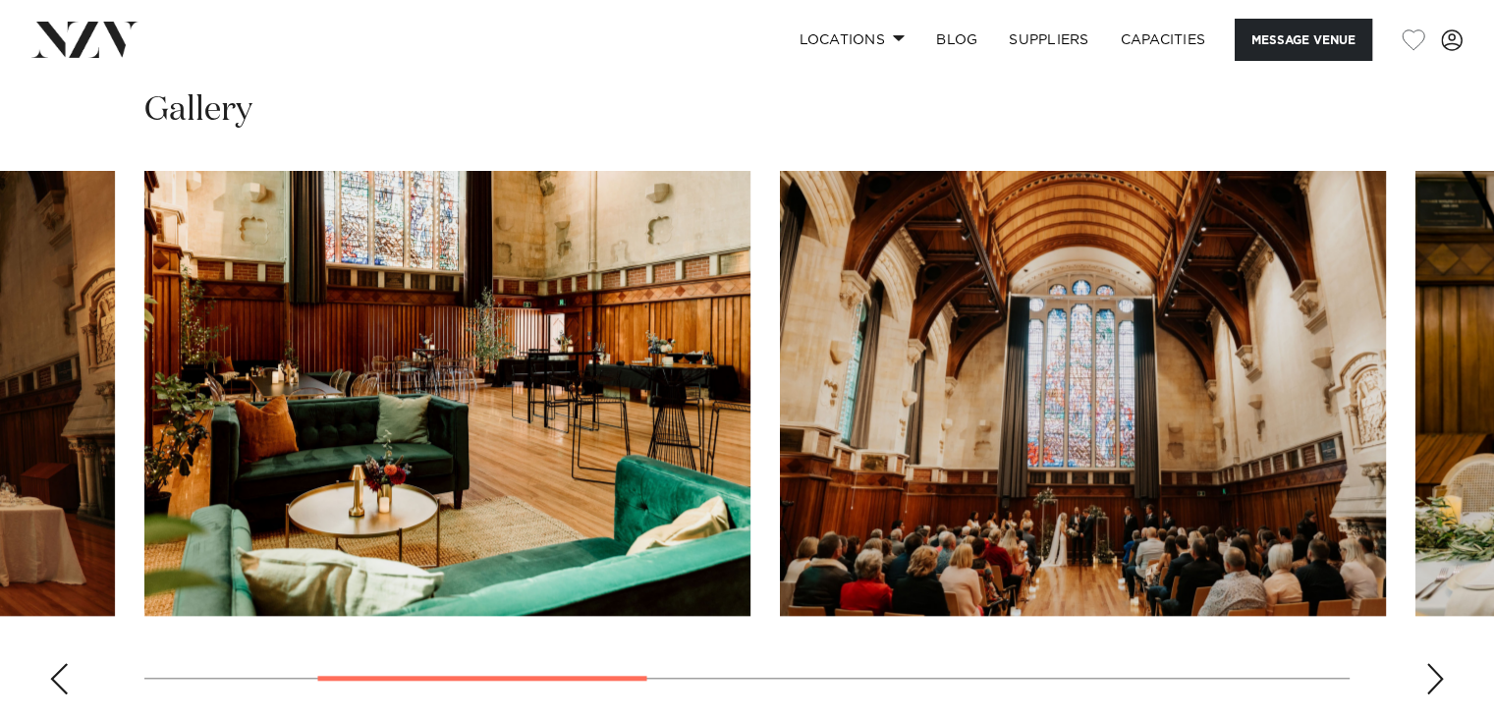
click at [1433, 681] on div "Next slide" at bounding box center [1435, 678] width 20 height 31
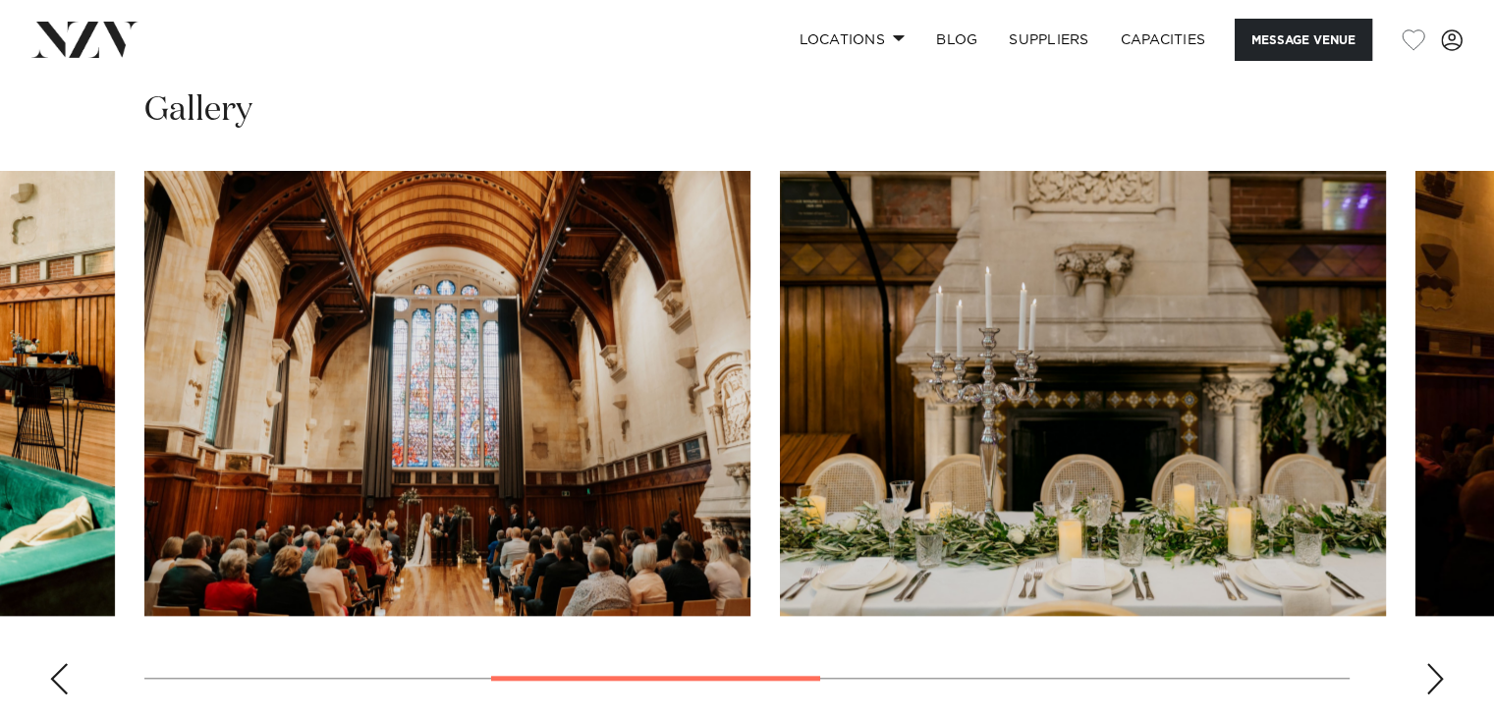
click at [1431, 680] on div "Next slide" at bounding box center [1435, 678] width 20 height 31
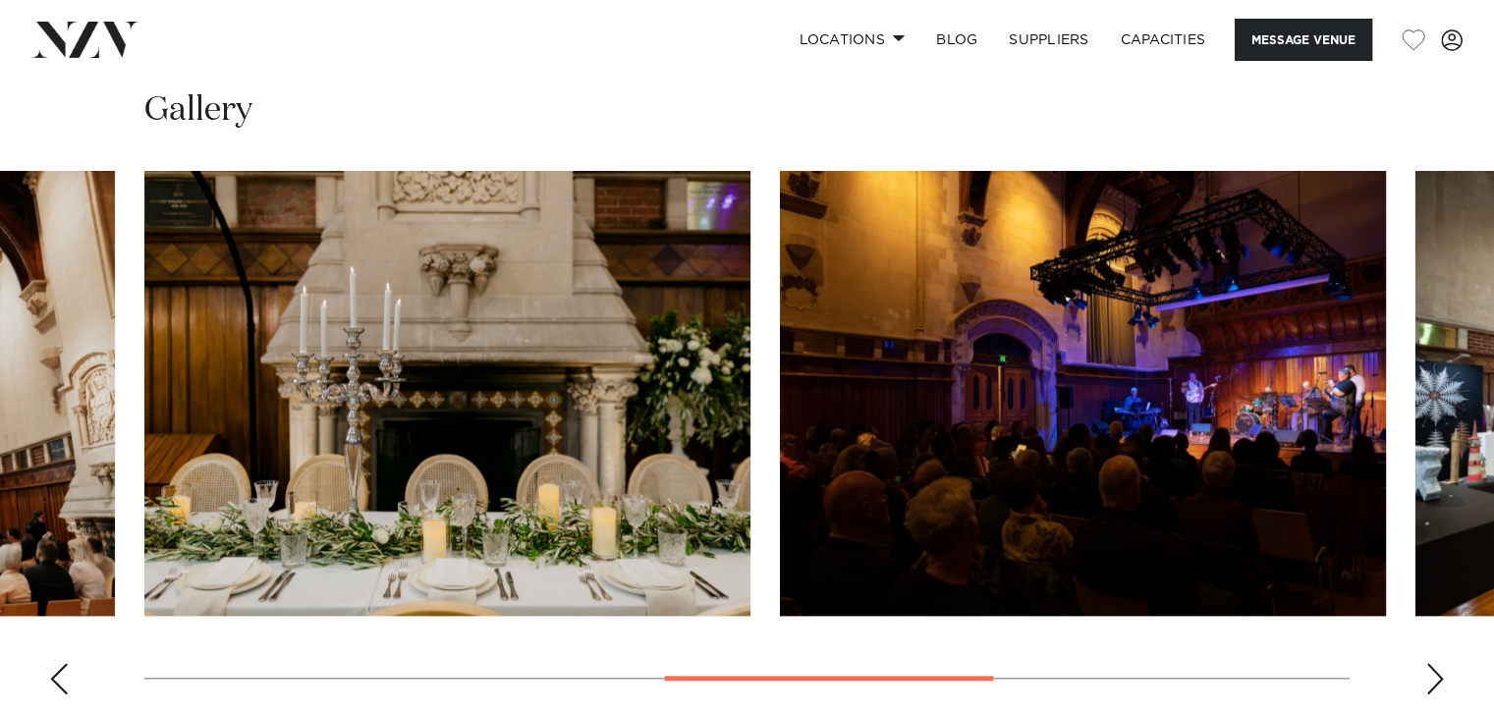
click at [1430, 680] on div "Next slide" at bounding box center [1435, 678] width 20 height 31
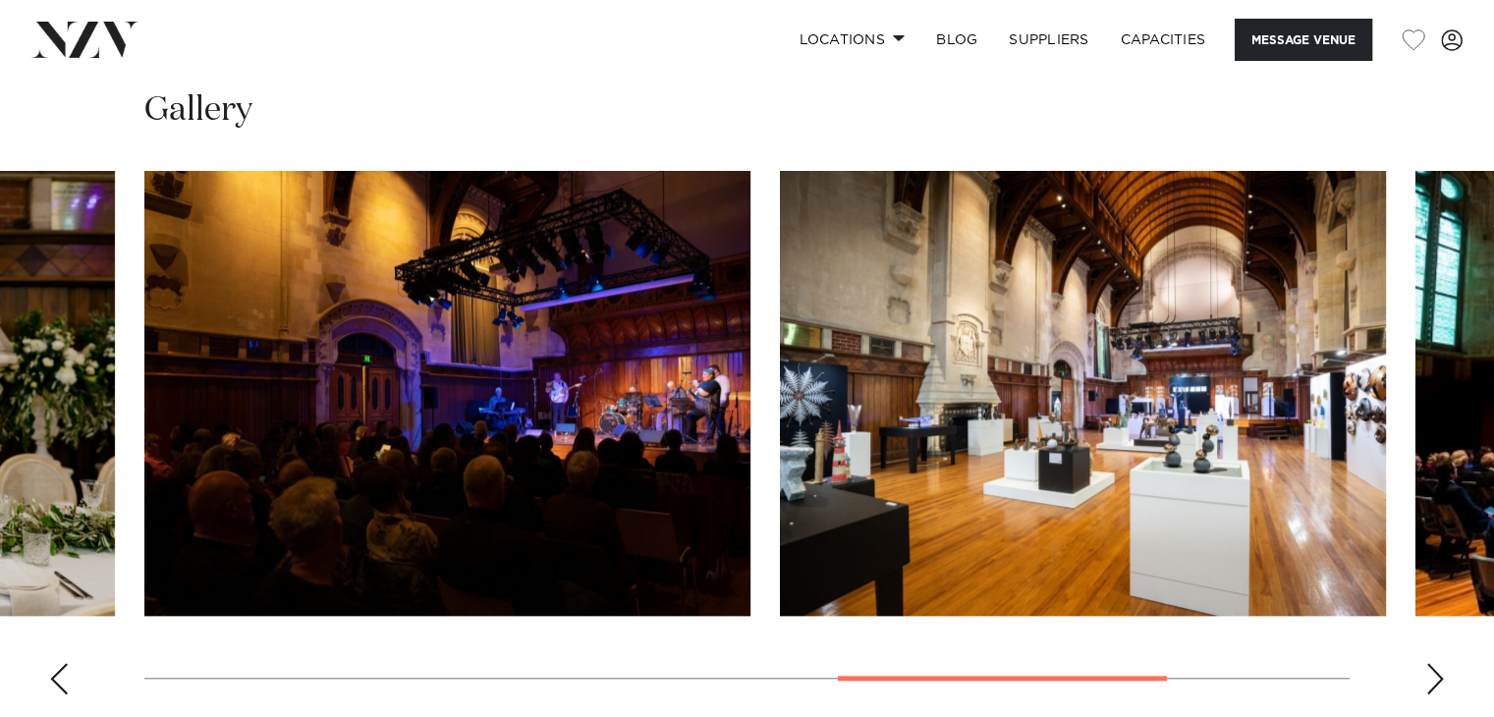
click at [1433, 676] on div "Next slide" at bounding box center [1435, 678] width 20 height 31
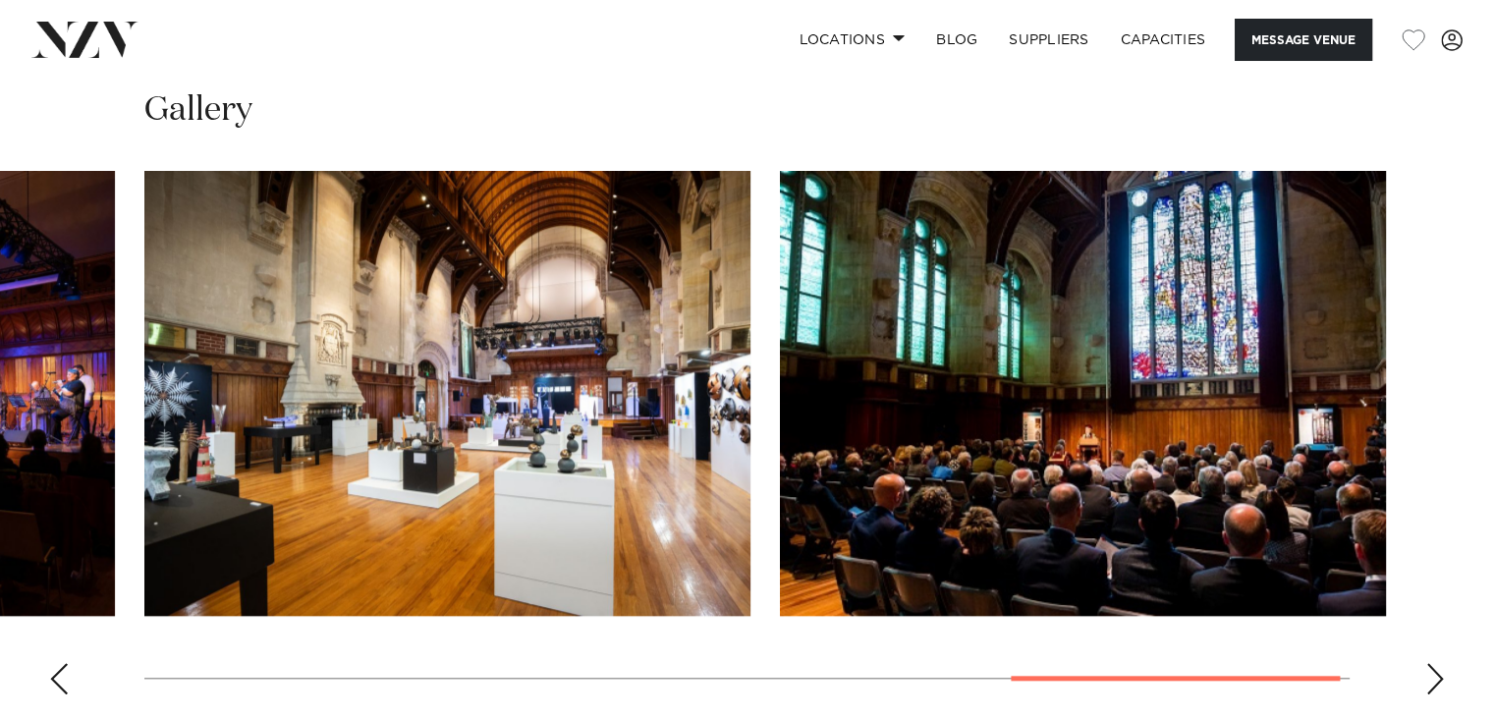
click at [1433, 679] on div "Next slide" at bounding box center [1435, 678] width 20 height 31
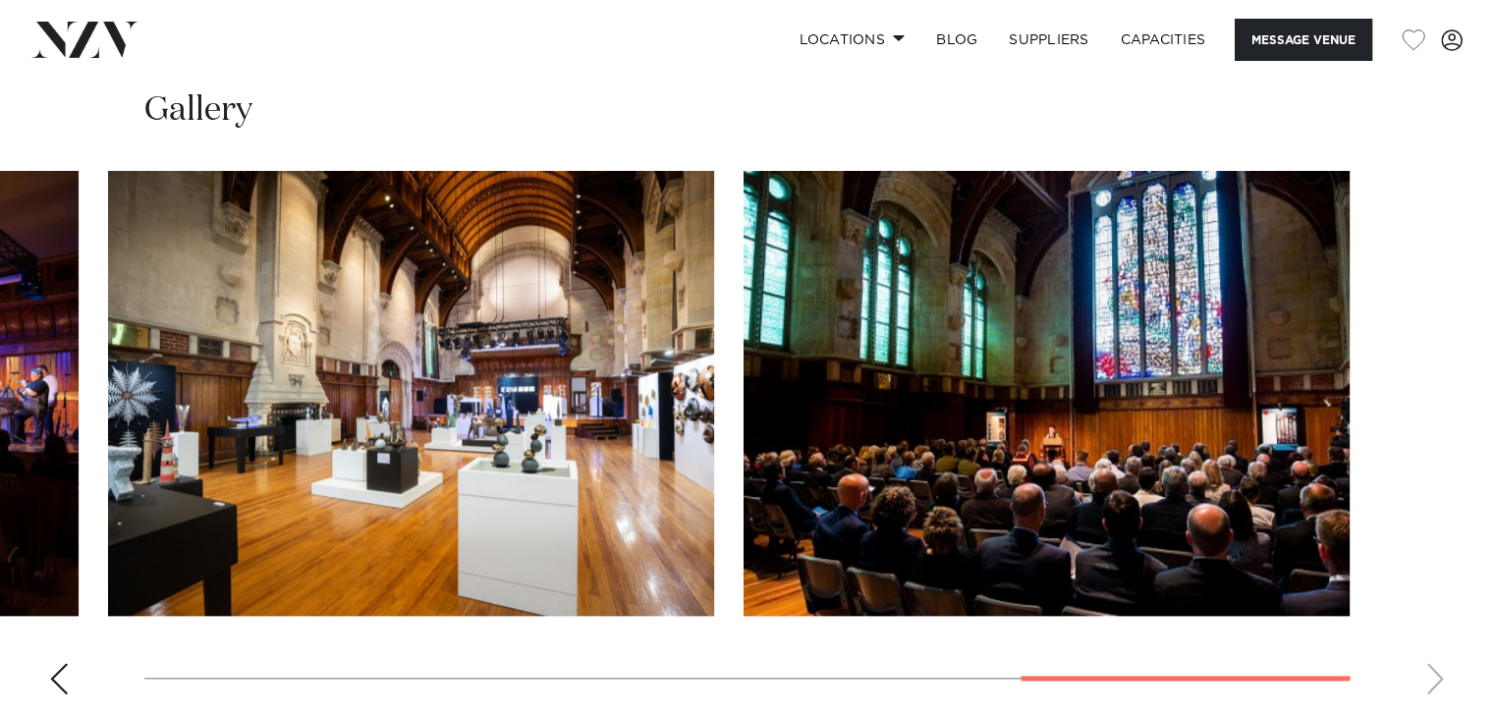
click at [1433, 679] on swiper-container at bounding box center [747, 440] width 1494 height 539
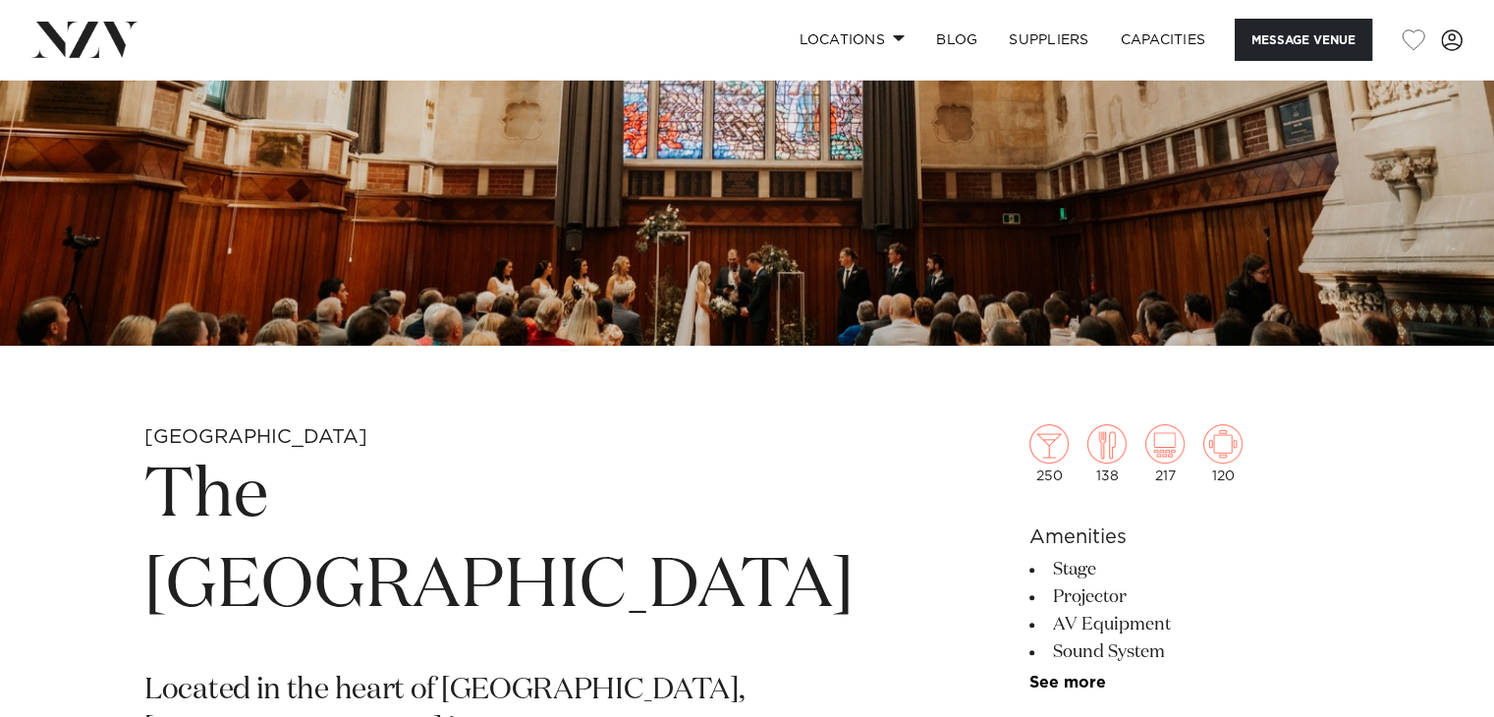
scroll to position [0, 0]
